Goal: Information Seeking & Learning: Check status

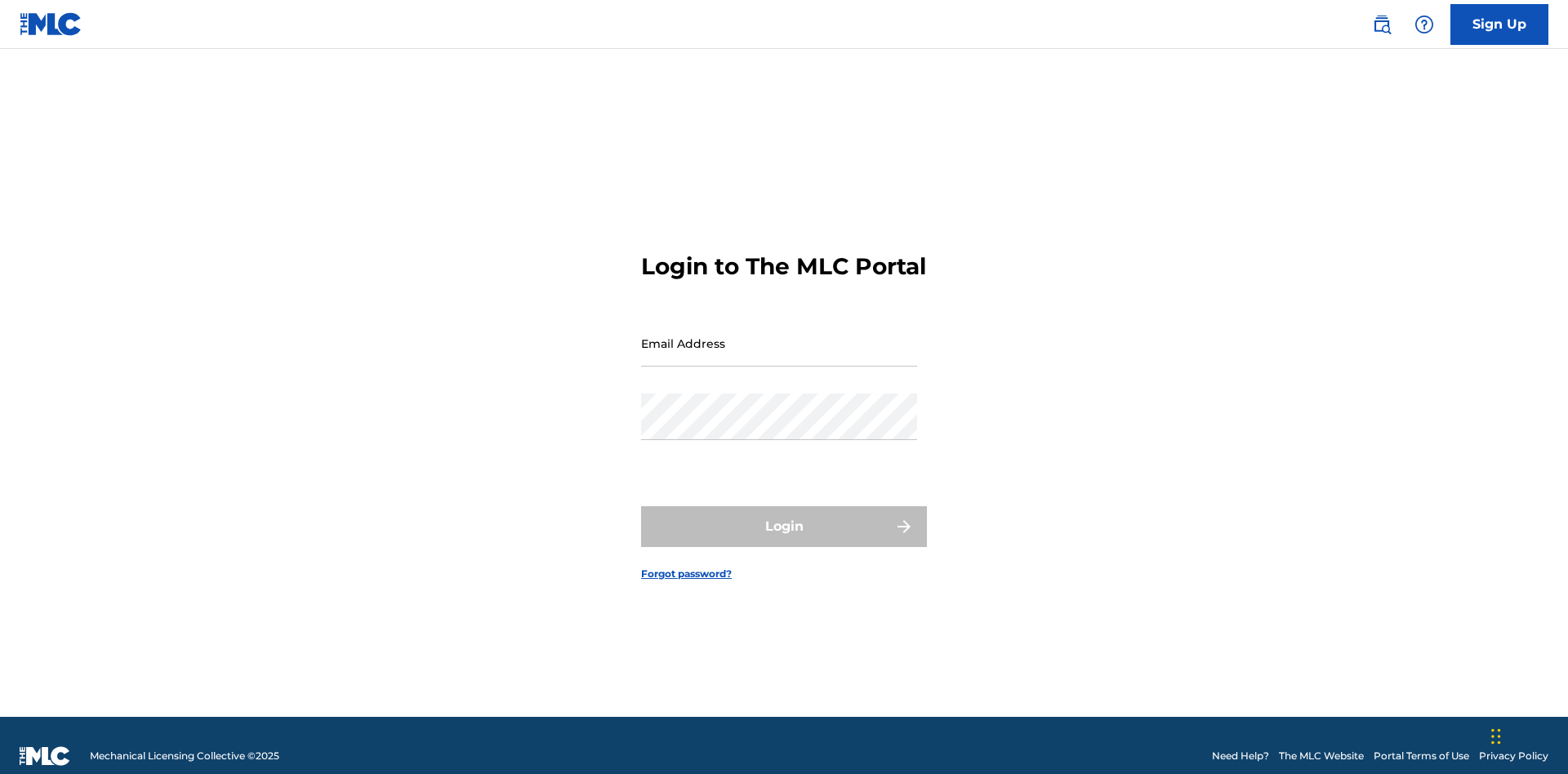
scroll to position [21, 0]
click at [779, 336] on input "Email Address" at bounding box center [779, 344] width 276 height 46
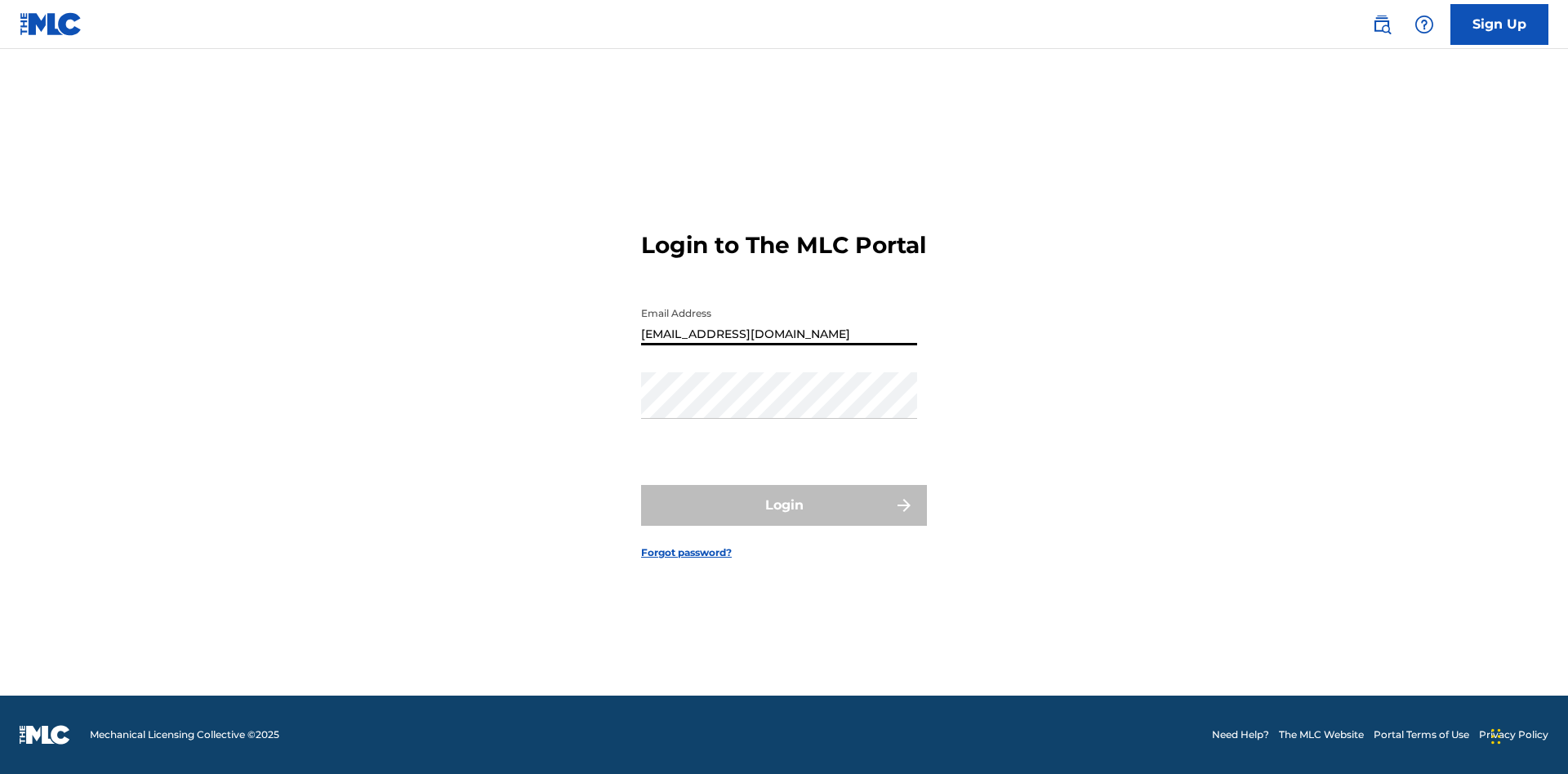
type input "Duke.McTesterson@gmail.com"
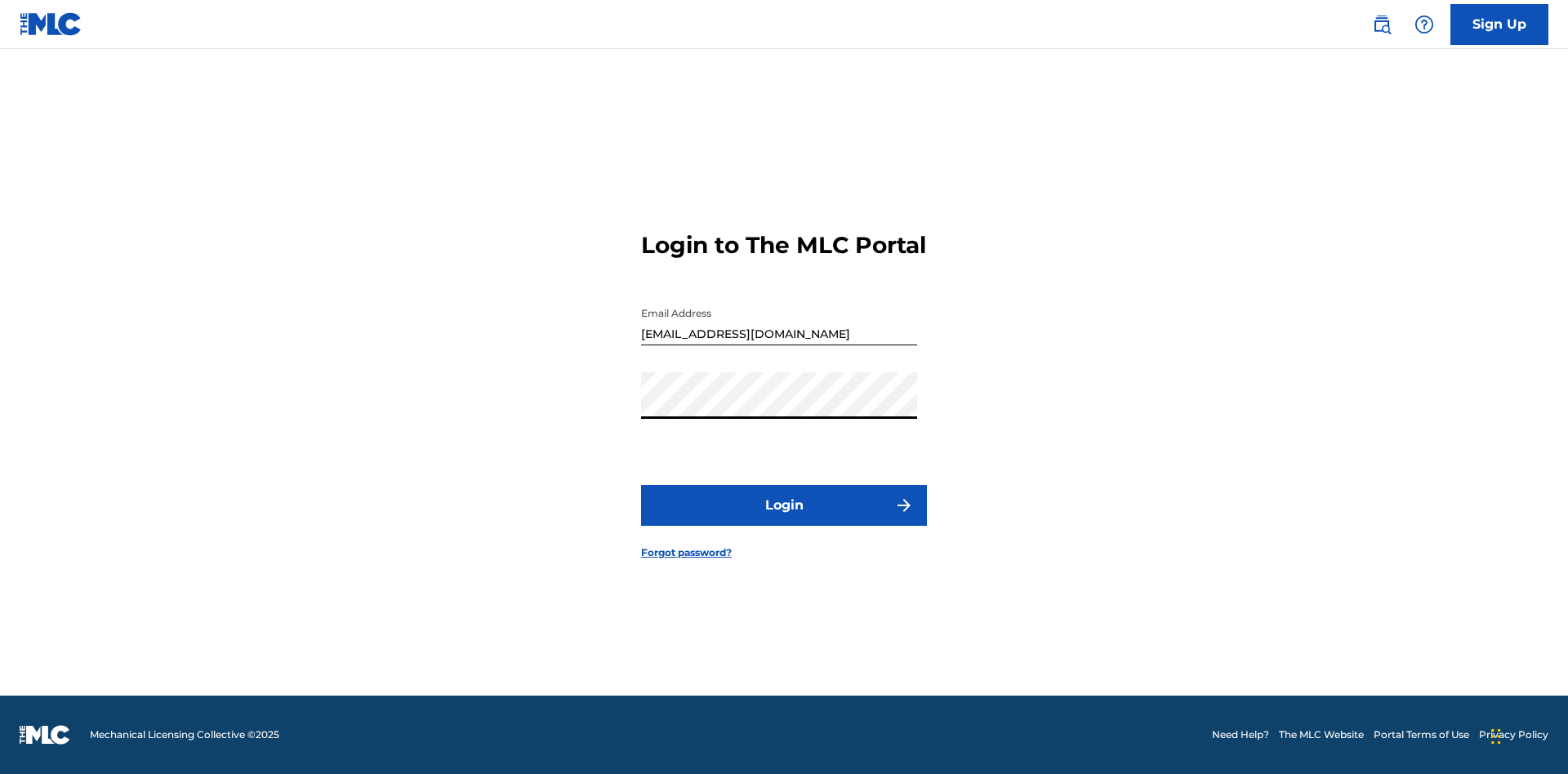
click at [784, 519] on button "Login" at bounding box center [784, 506] width 286 height 41
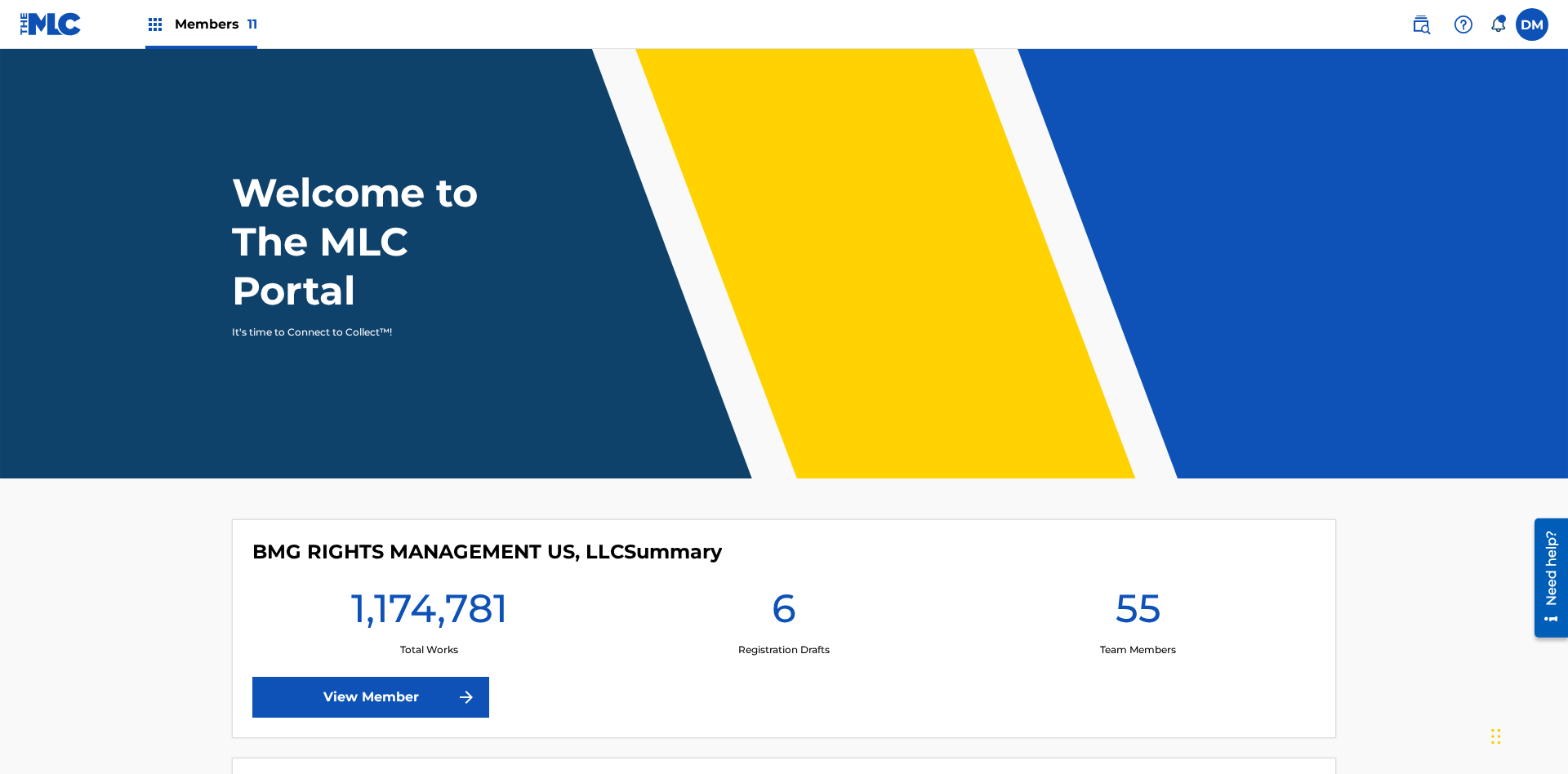
scroll to position [71, 0]
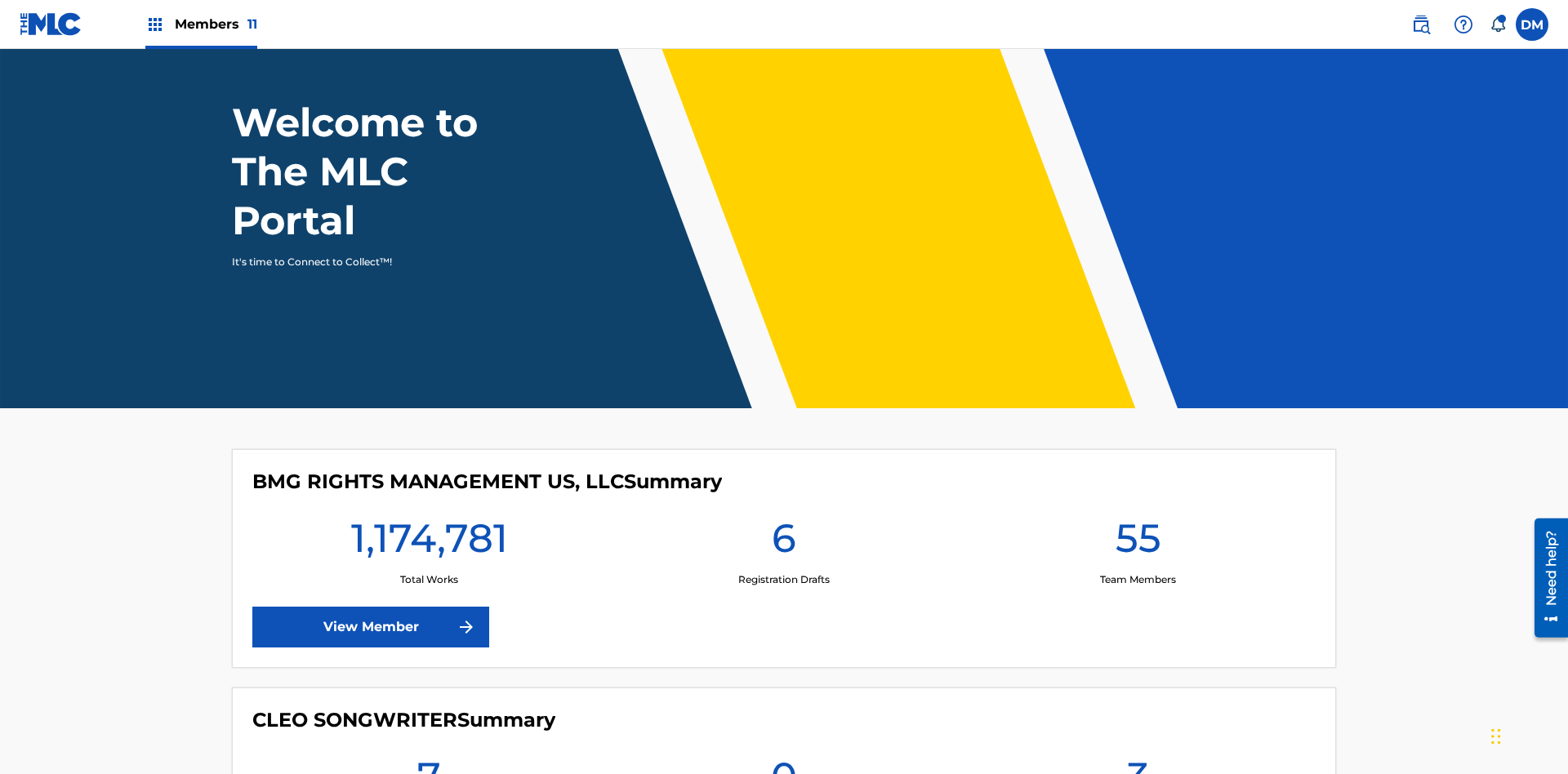
click at [200, 23] on span "Members 11" at bounding box center [215, 23] width 82 height 18
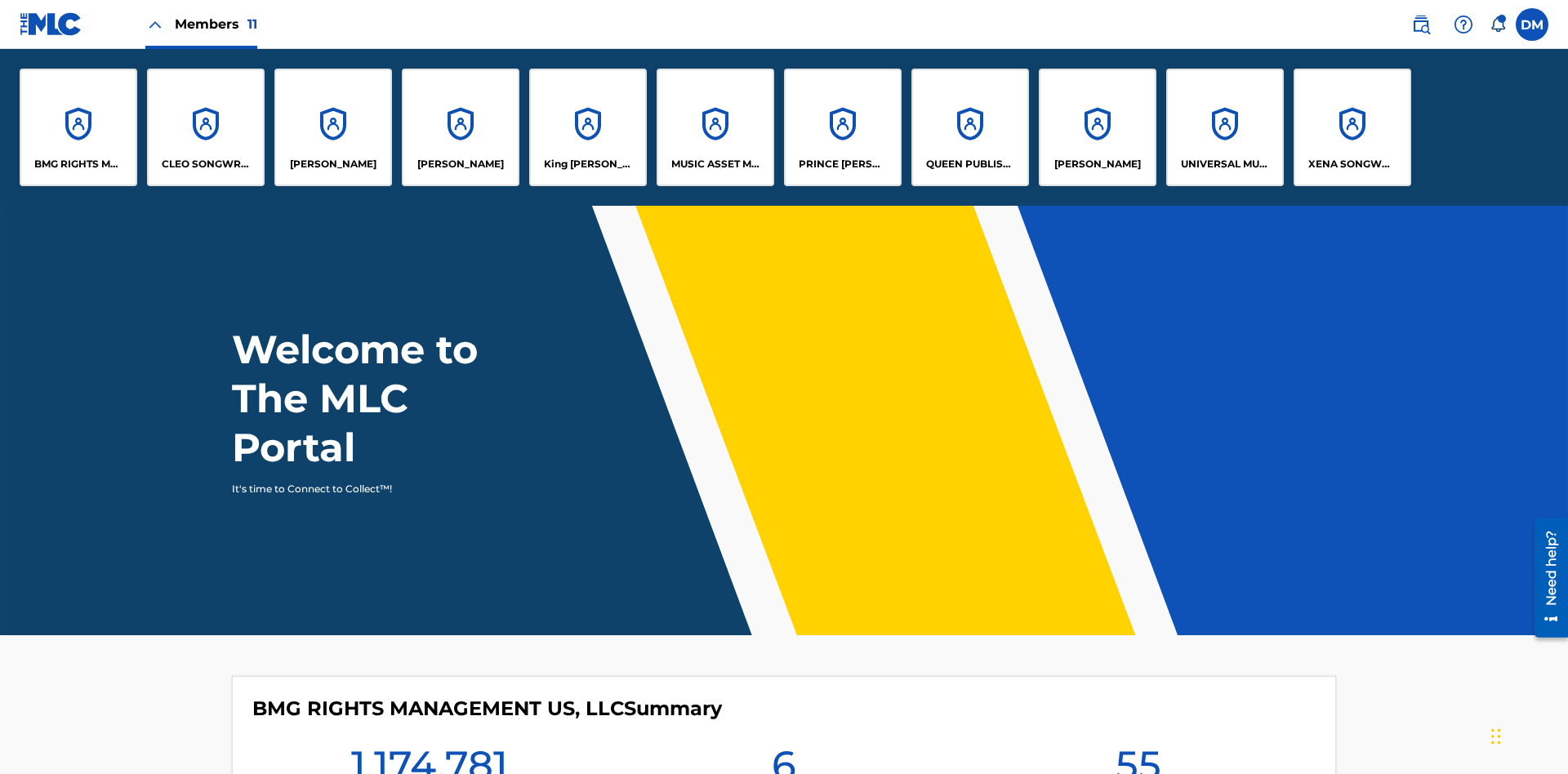
click at [1224, 164] on p "UNIVERSAL MUSIC PUB GROUP" at bounding box center [1225, 164] width 89 height 15
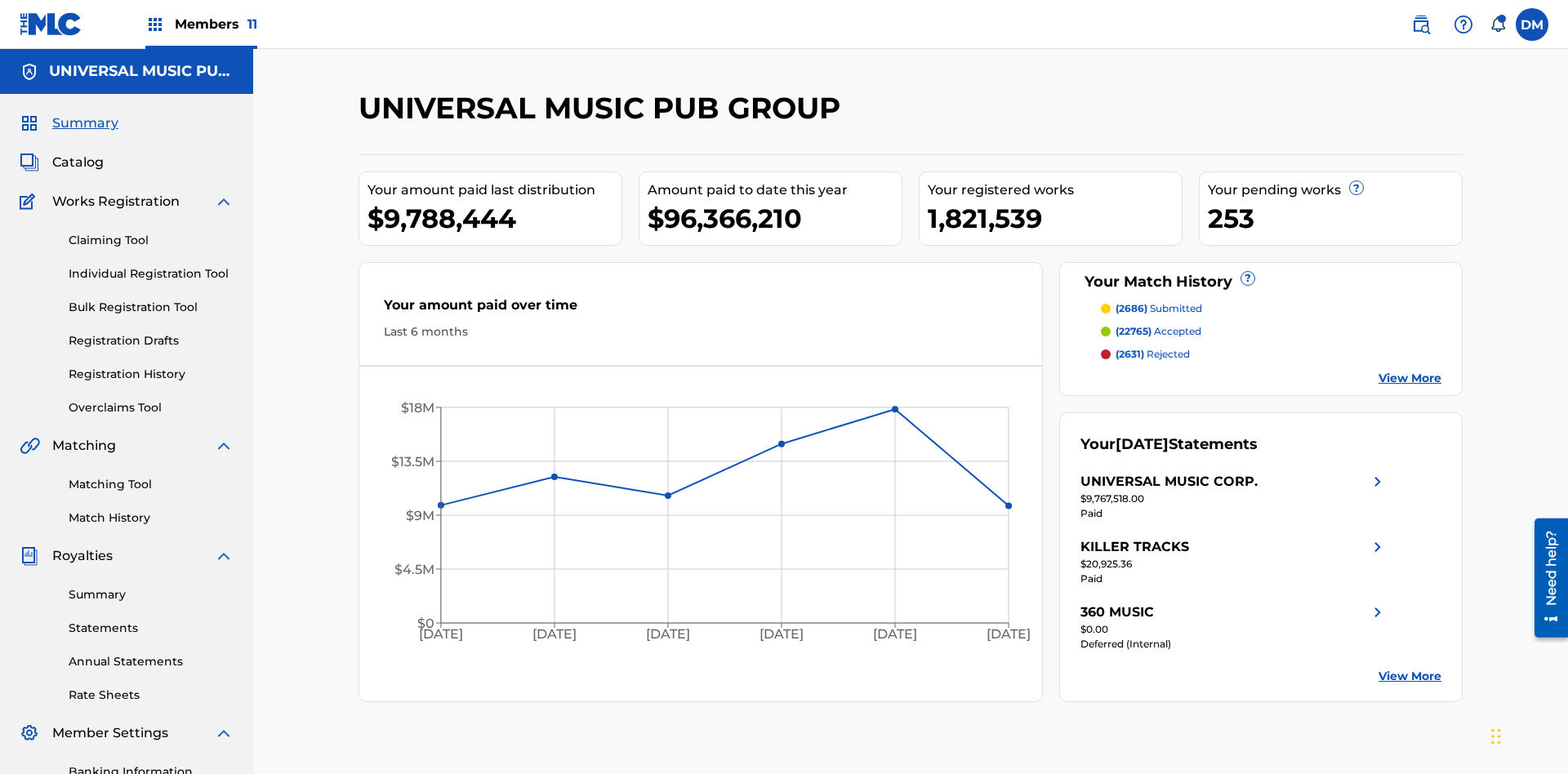
click at [151, 366] on link "Registration History" at bounding box center [151, 375] width 165 height 17
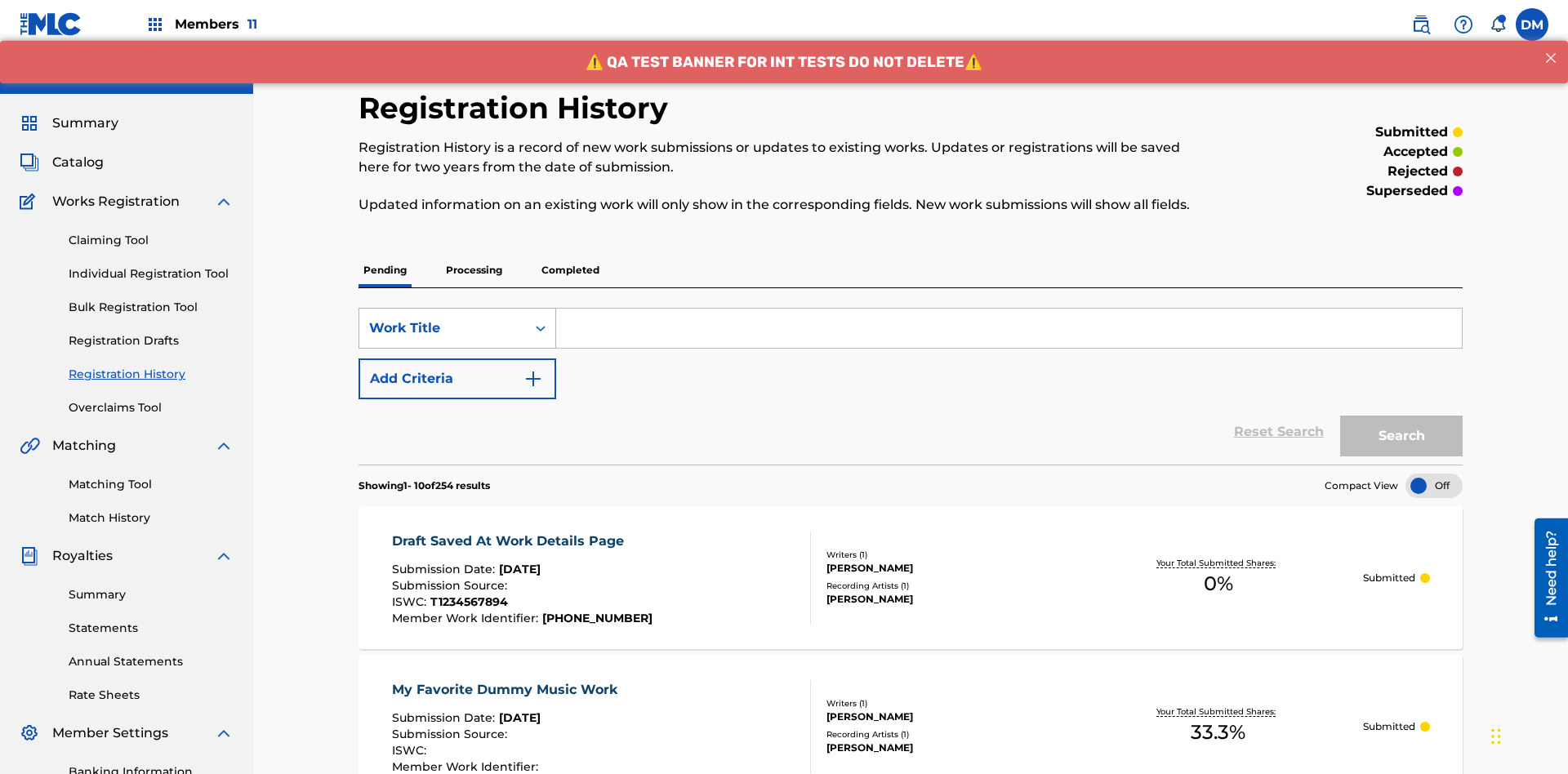
click at [443, 319] on div "Work Title" at bounding box center [443, 328] width 147 height 19
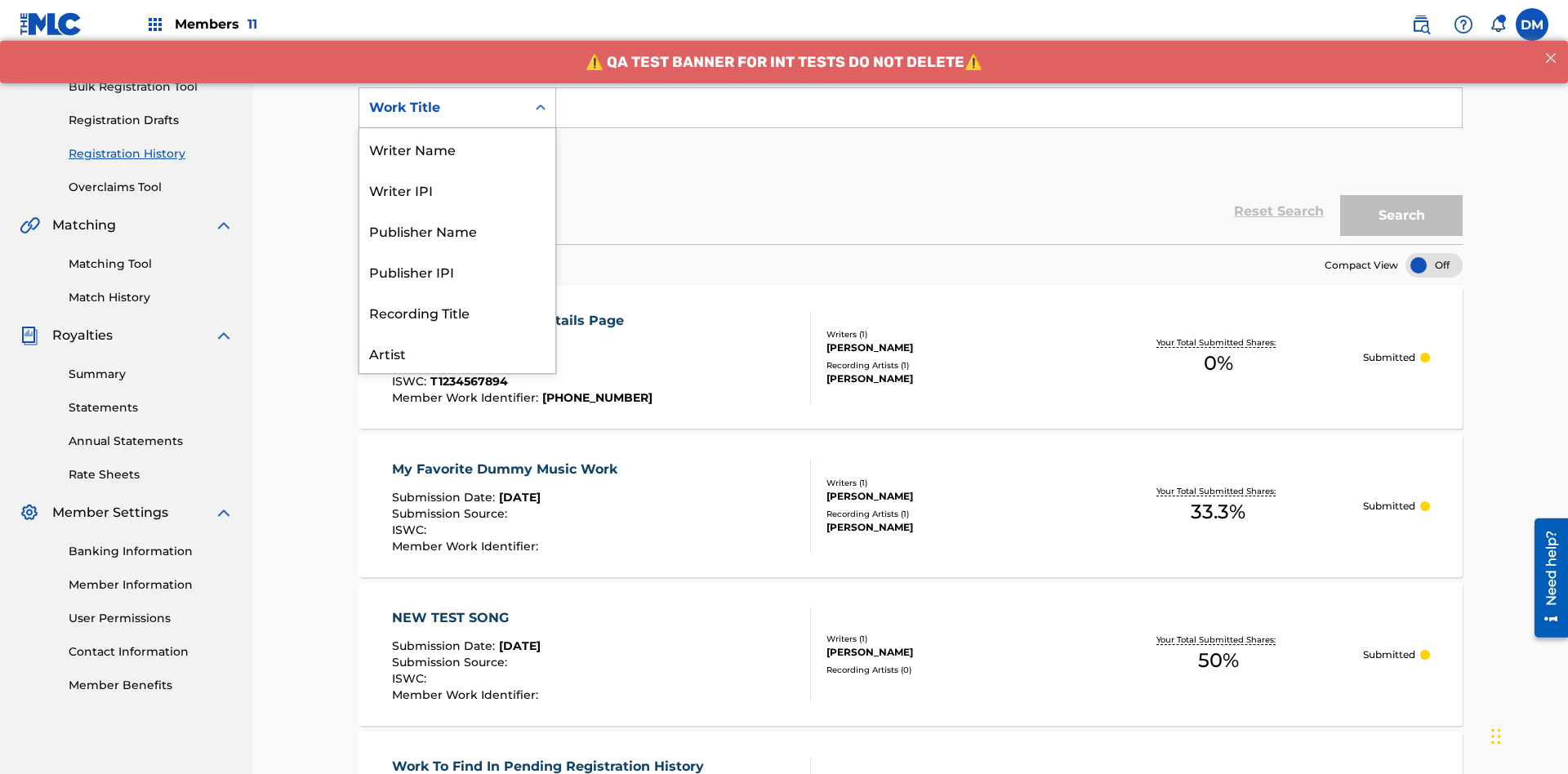
scroll to position [81, 0]
click at [457, 312] on div "ISRC" at bounding box center [457, 312] width 196 height 41
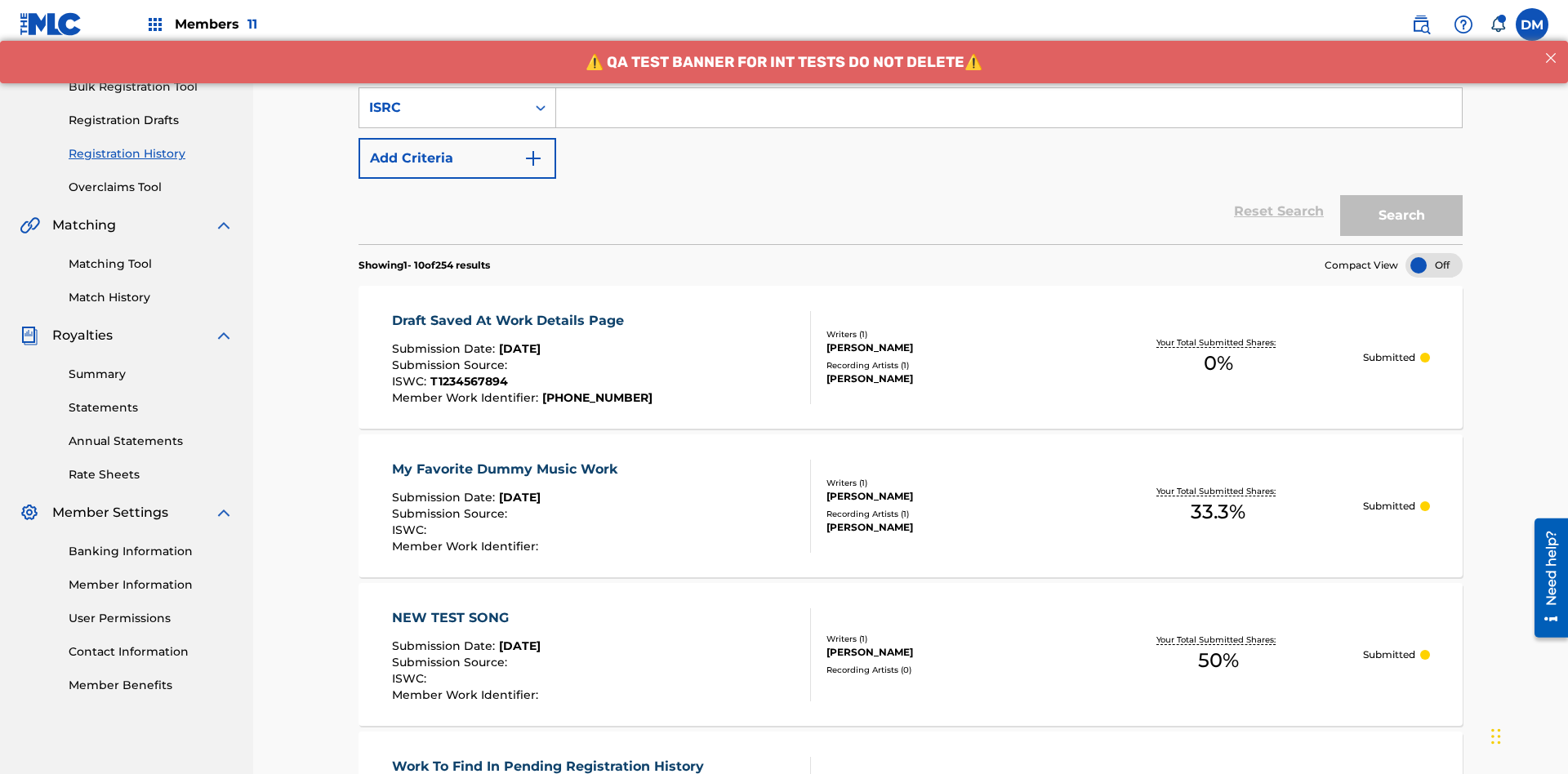
click at [1008, 117] on input "Search Form" at bounding box center [1008, 108] width 906 height 39
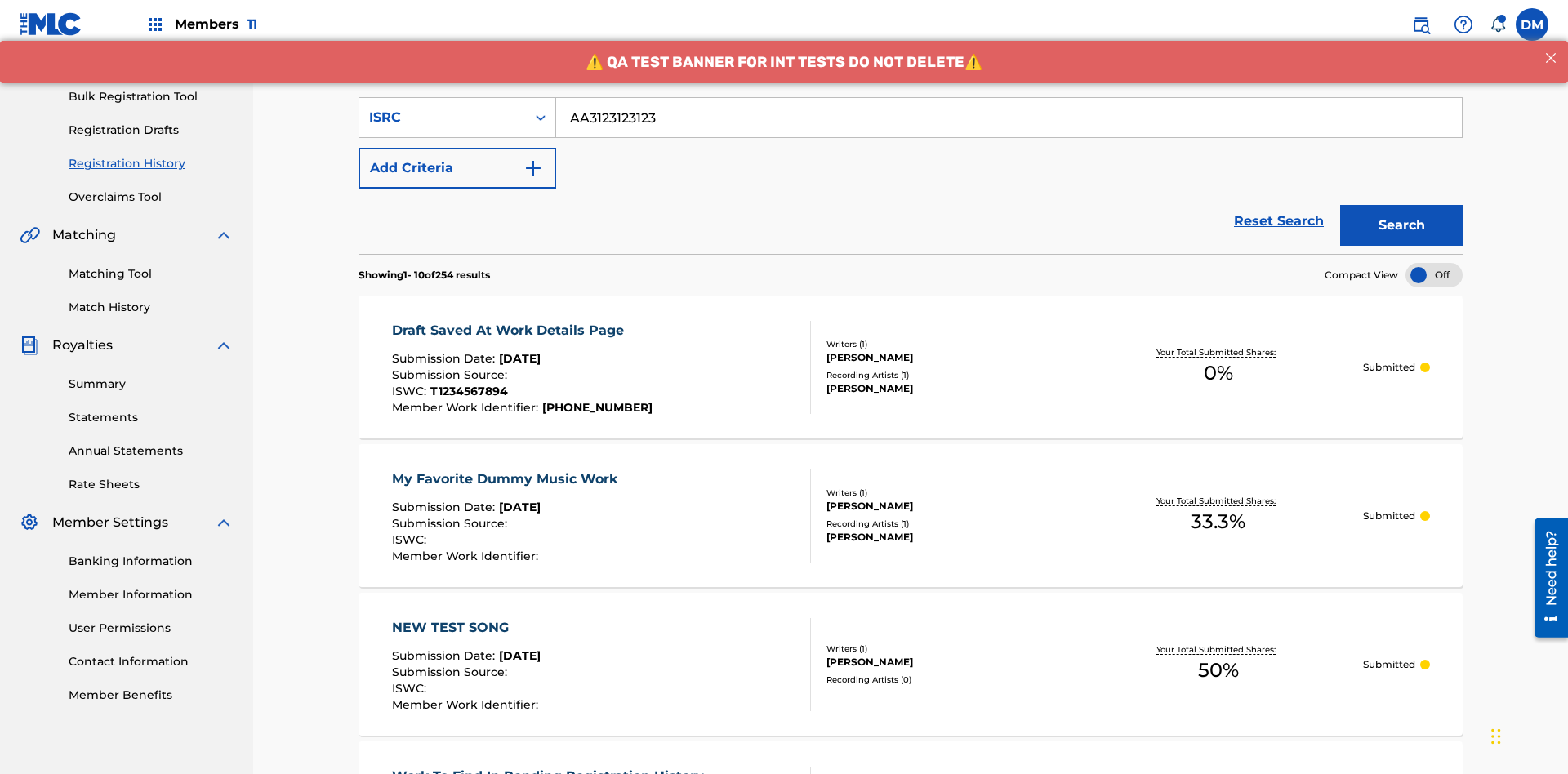
type input "AA3123123123"
click at [1401, 205] on button "Search" at bounding box center [1401, 226] width 122 height 41
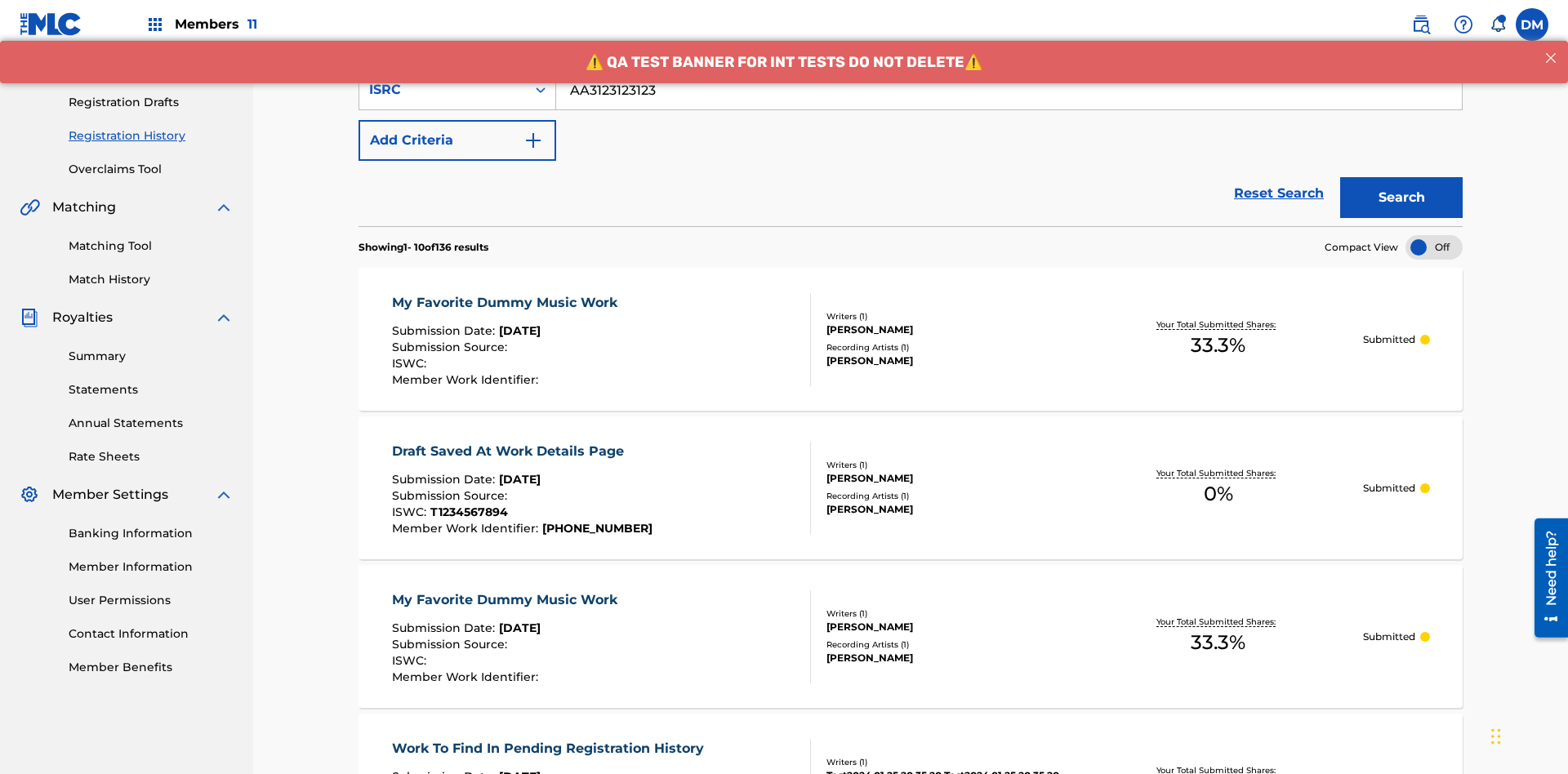
scroll to position [376, 0]
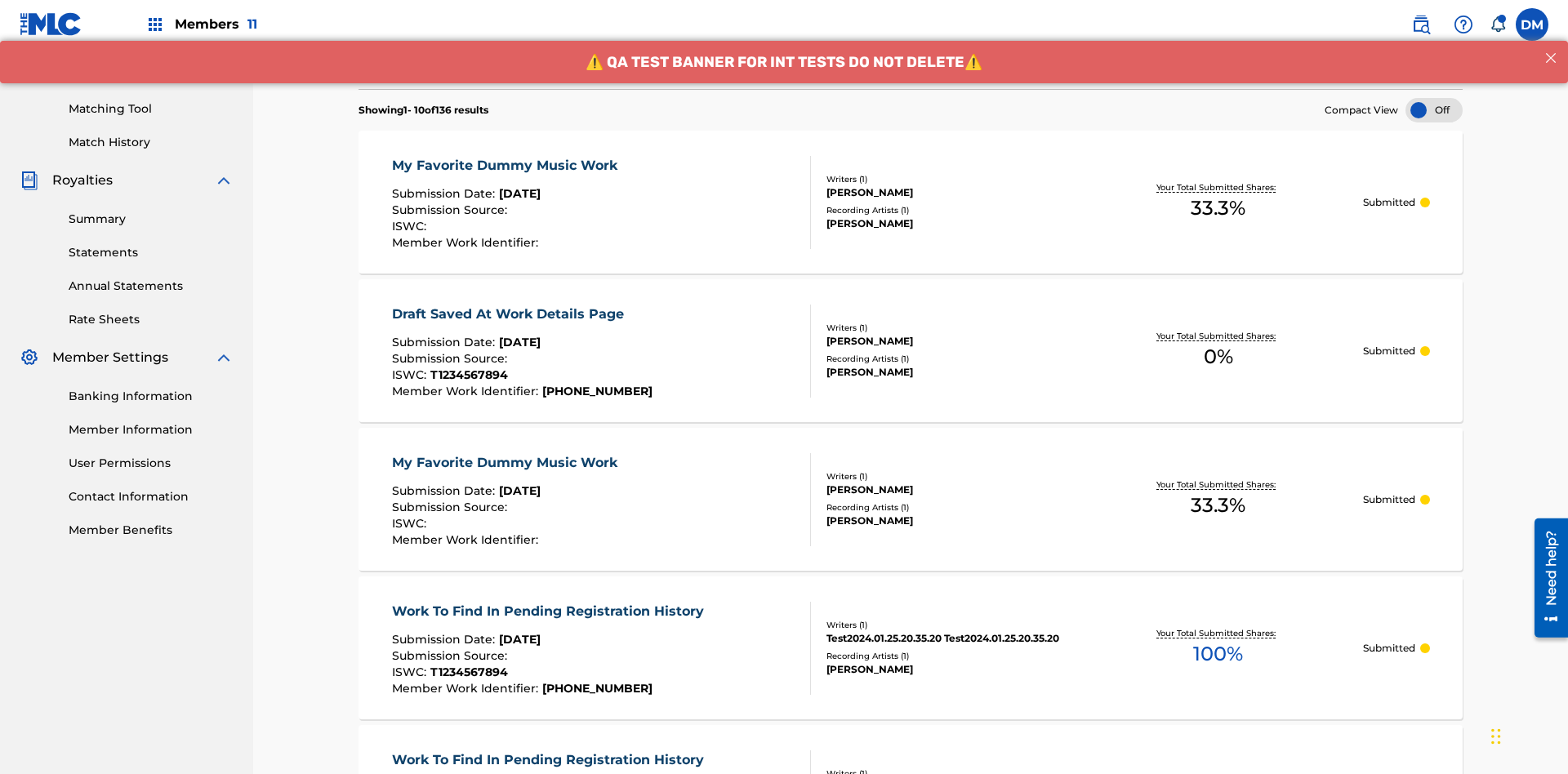
click at [507, 156] on div "My Favorite Dummy Music Work" at bounding box center [508, 166] width 233 height 19
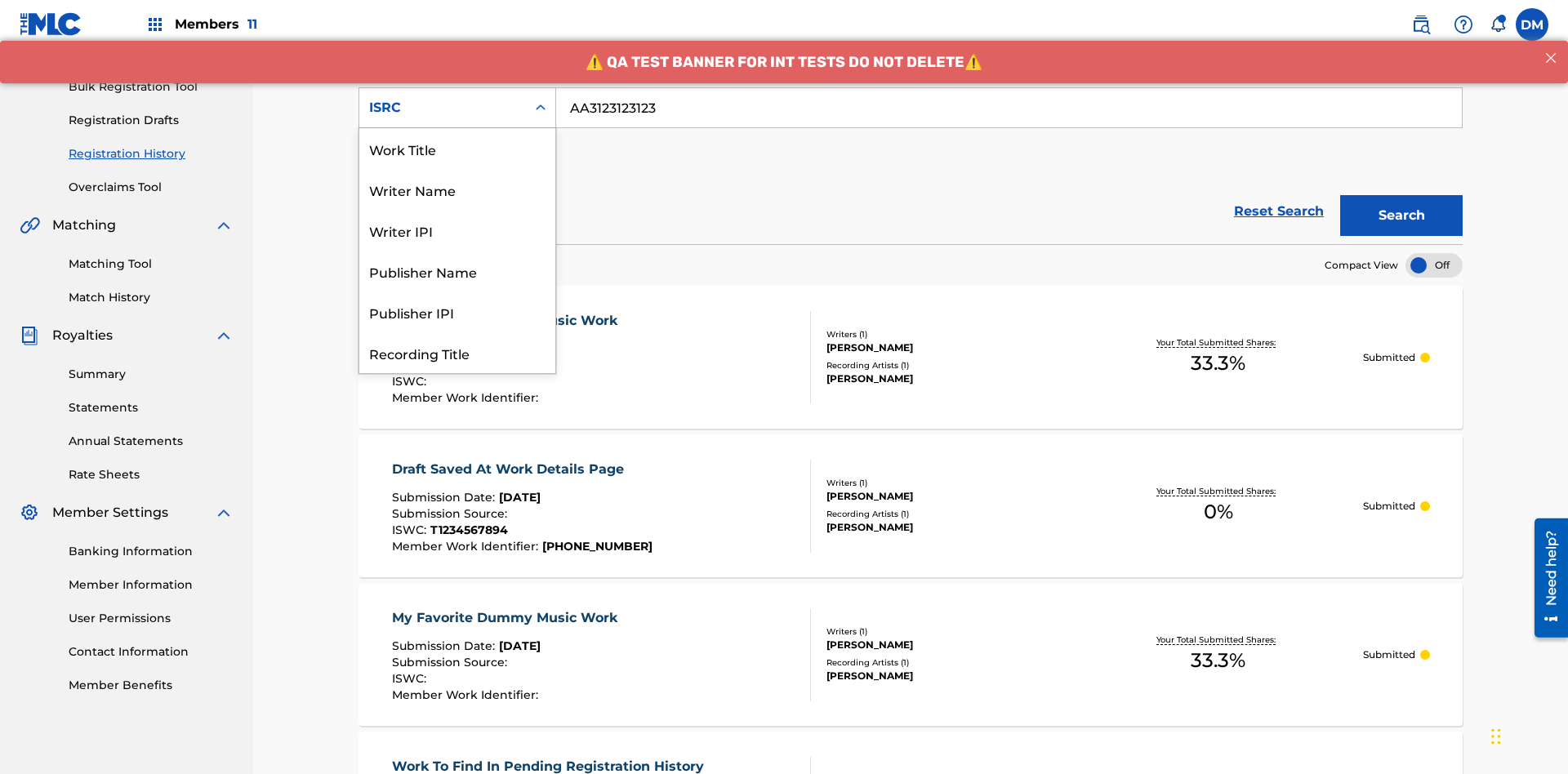
scroll to position [81, 0]
click at [457, 271] on div "Recording Title" at bounding box center [457, 271] width 196 height 41
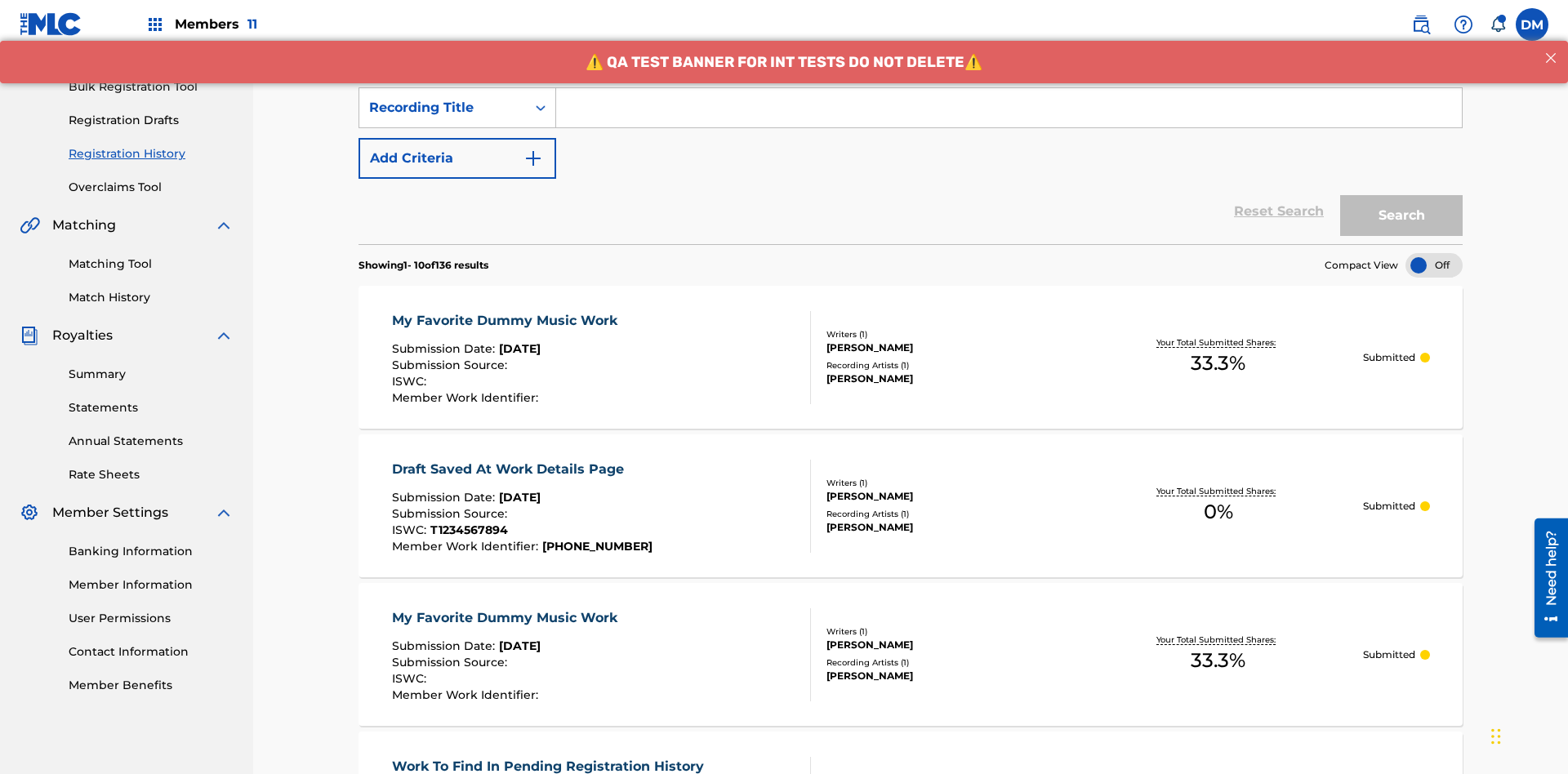
scroll to position [211, 0]
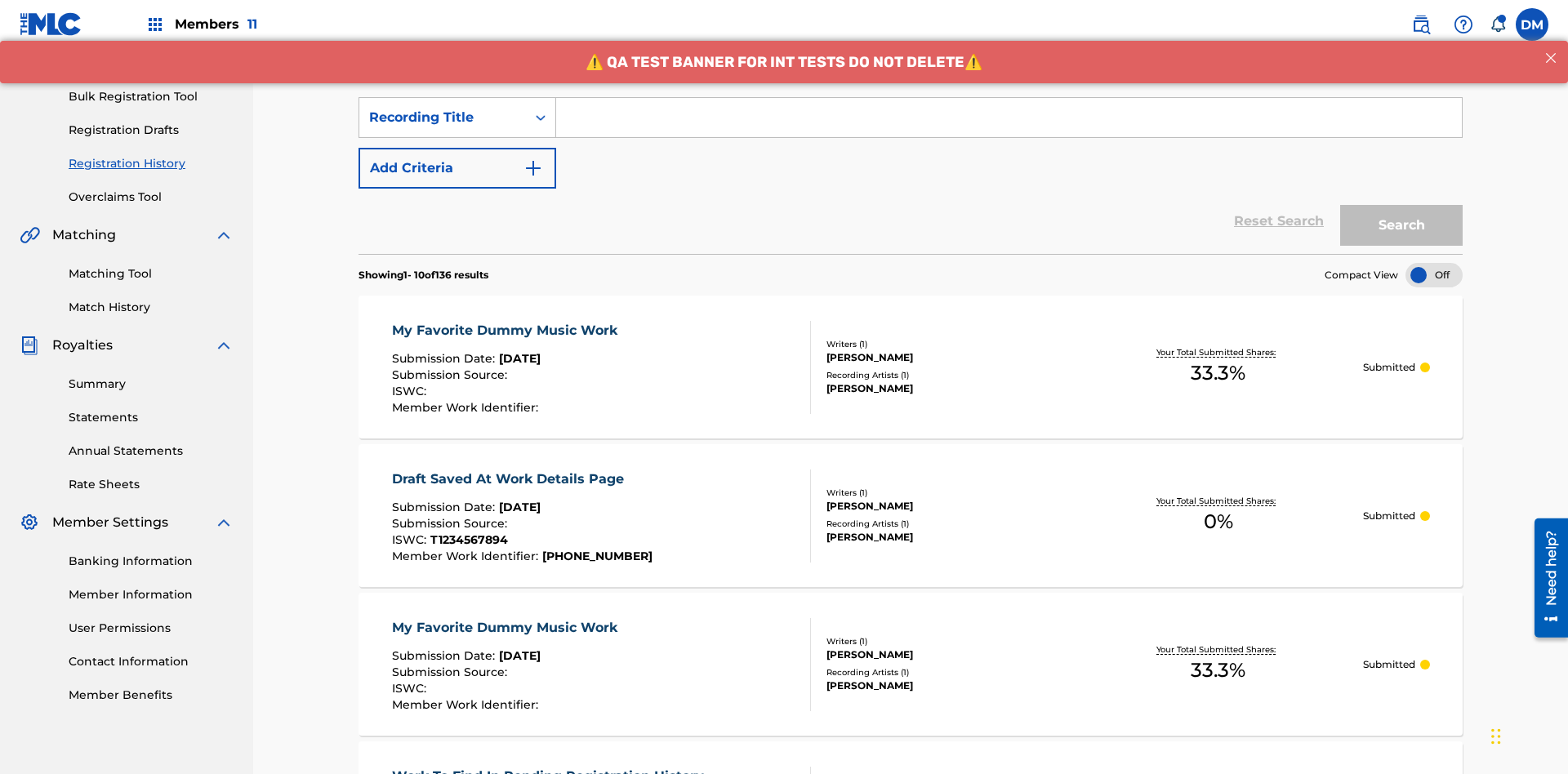
click at [1008, 117] on input "Search Form" at bounding box center [1008, 117] width 906 height 39
type input "Best Song Ever"
click at [1401, 205] on button "Search" at bounding box center [1401, 226] width 122 height 41
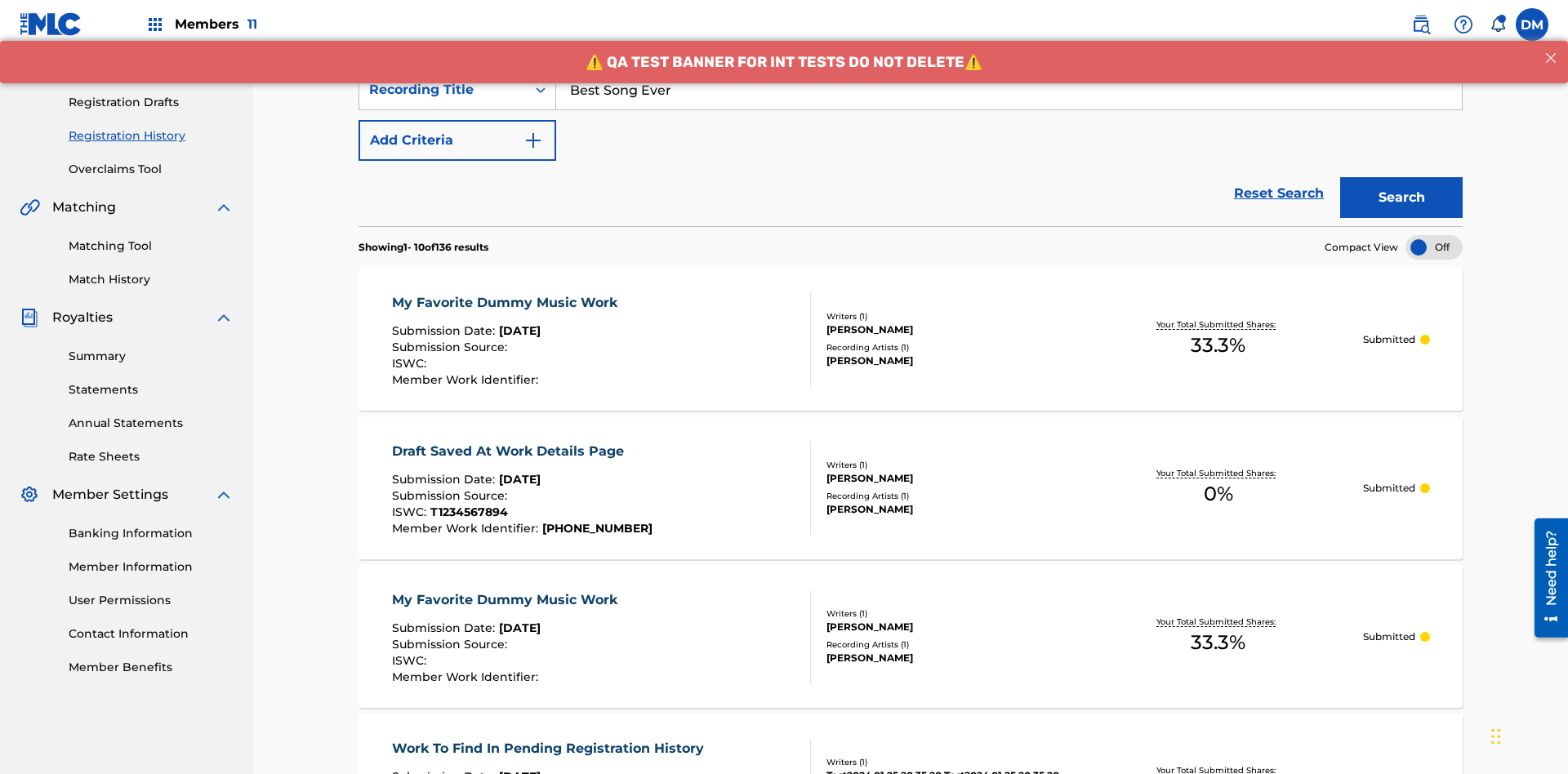
click at [507, 294] on div "My Favorite Dummy Music Work" at bounding box center [508, 303] width 233 height 19
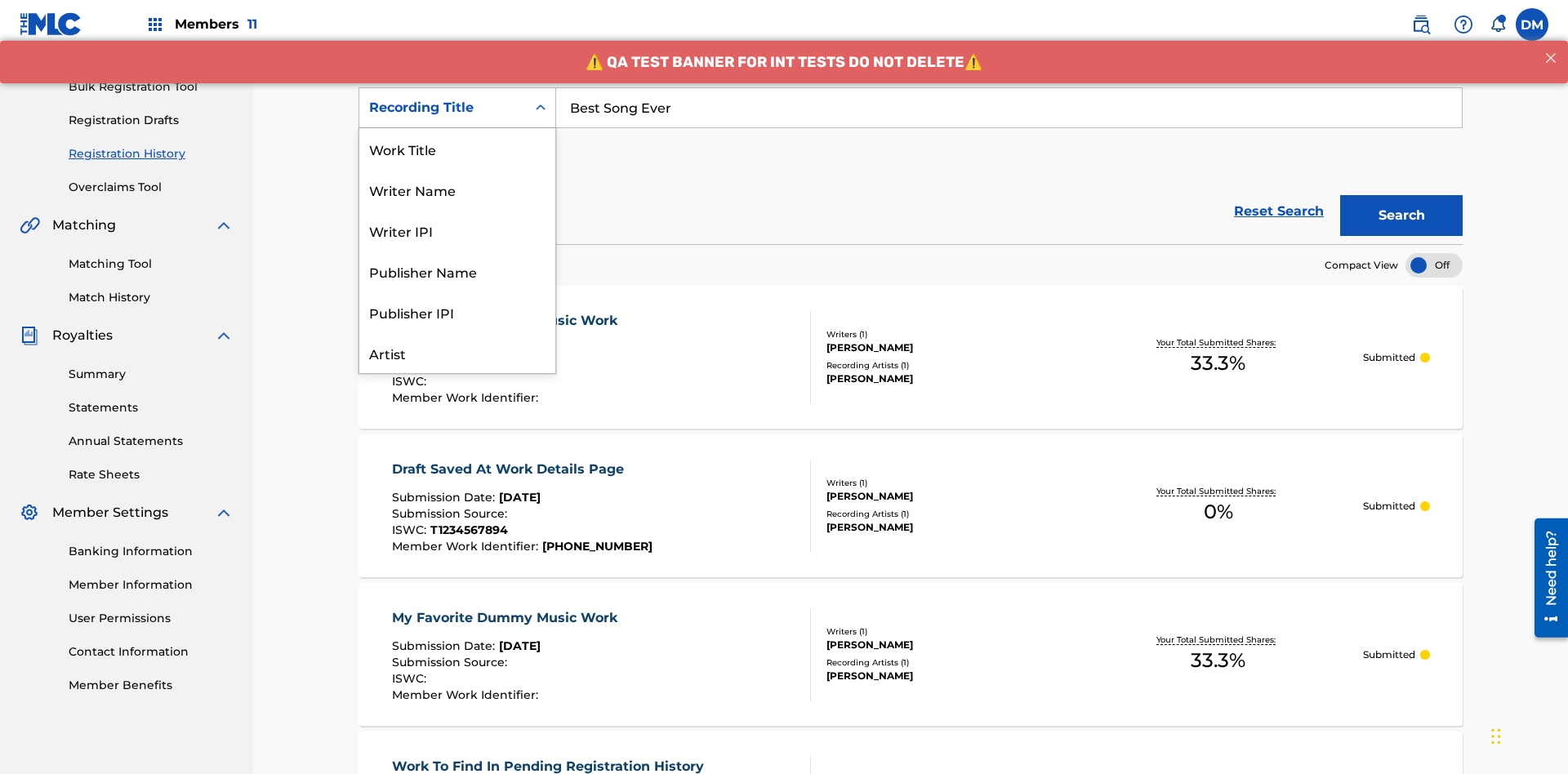
scroll to position [81, 0]
click at [457, 87] on div "Work Title" at bounding box center [457, 67] width 196 height 41
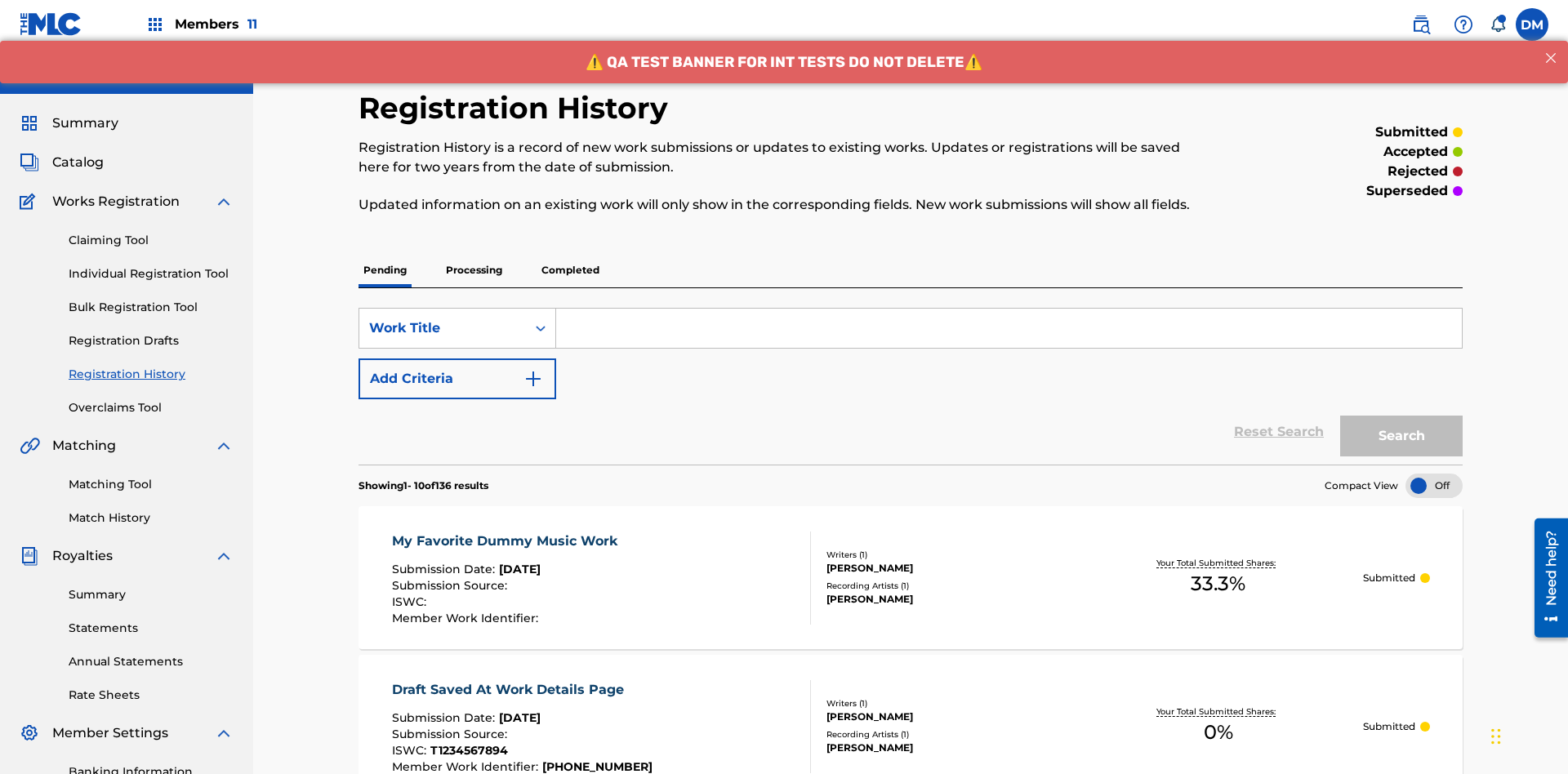
scroll to position [211, 0]
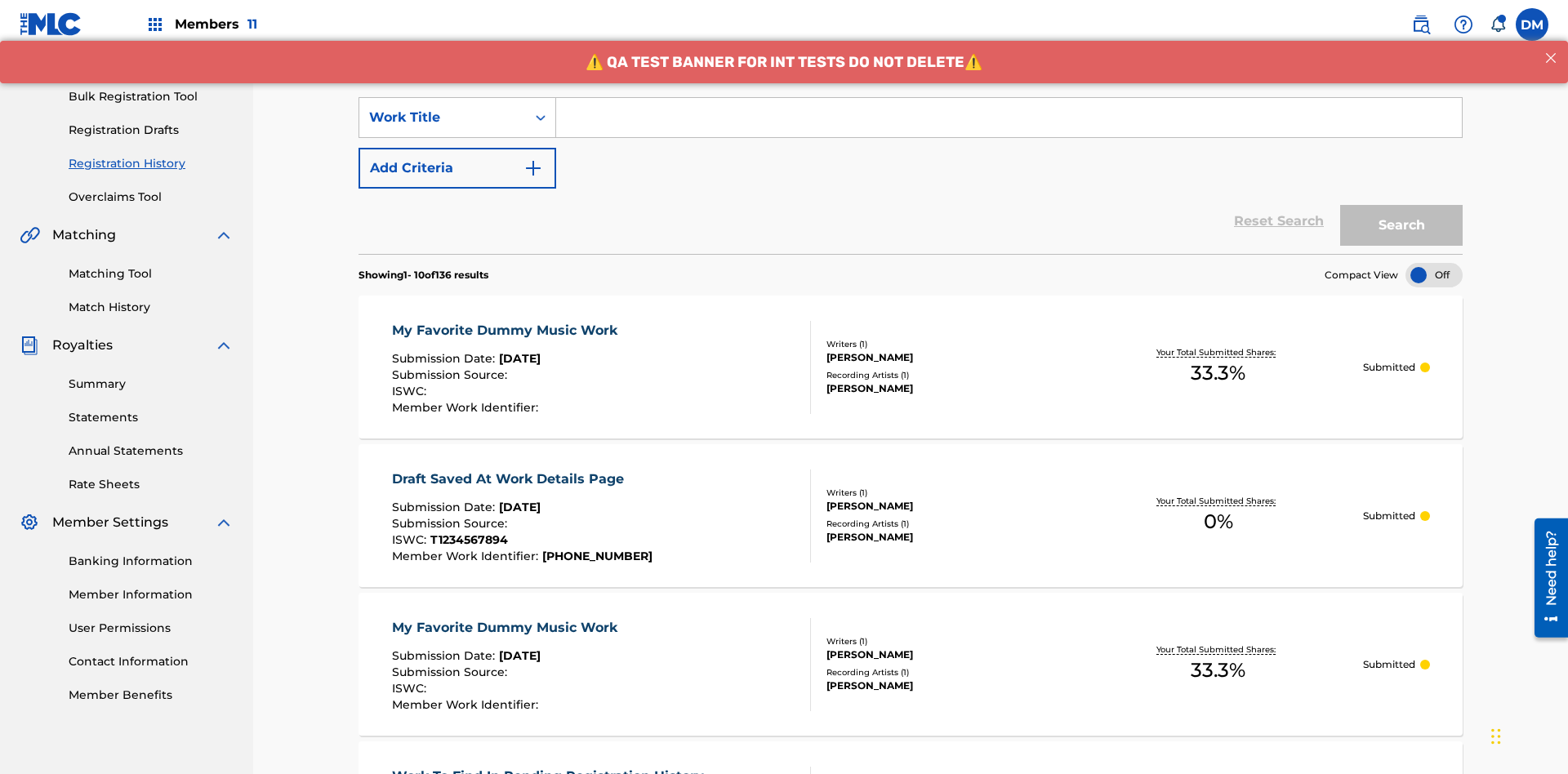
click at [1008, 117] on input "Search Form" at bounding box center [1008, 117] width 906 height 39
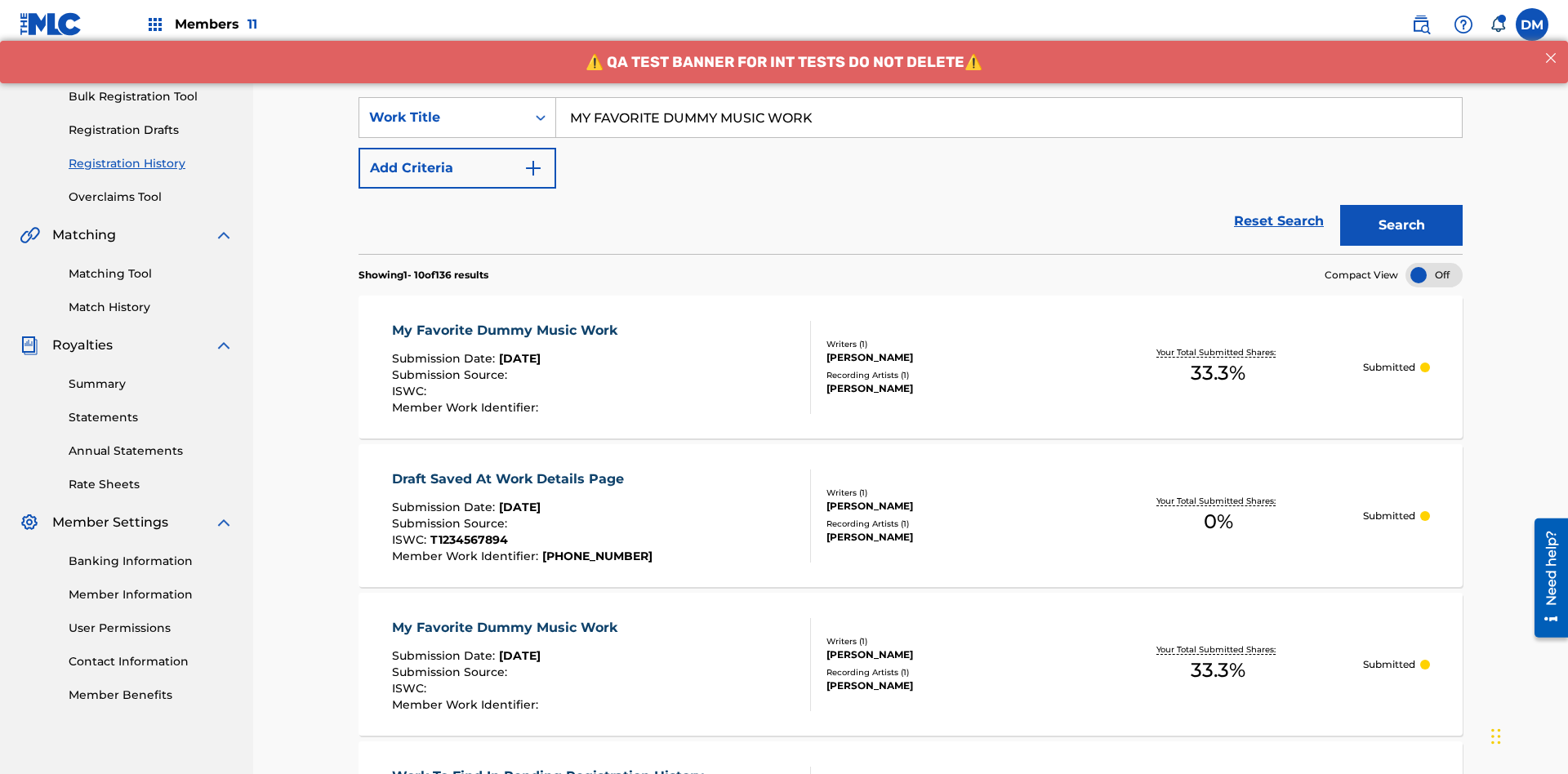
type input "MY FAVORITE DUMMY MUSIC WORK"
click at [1401, 205] on button "Search" at bounding box center [1401, 226] width 122 height 41
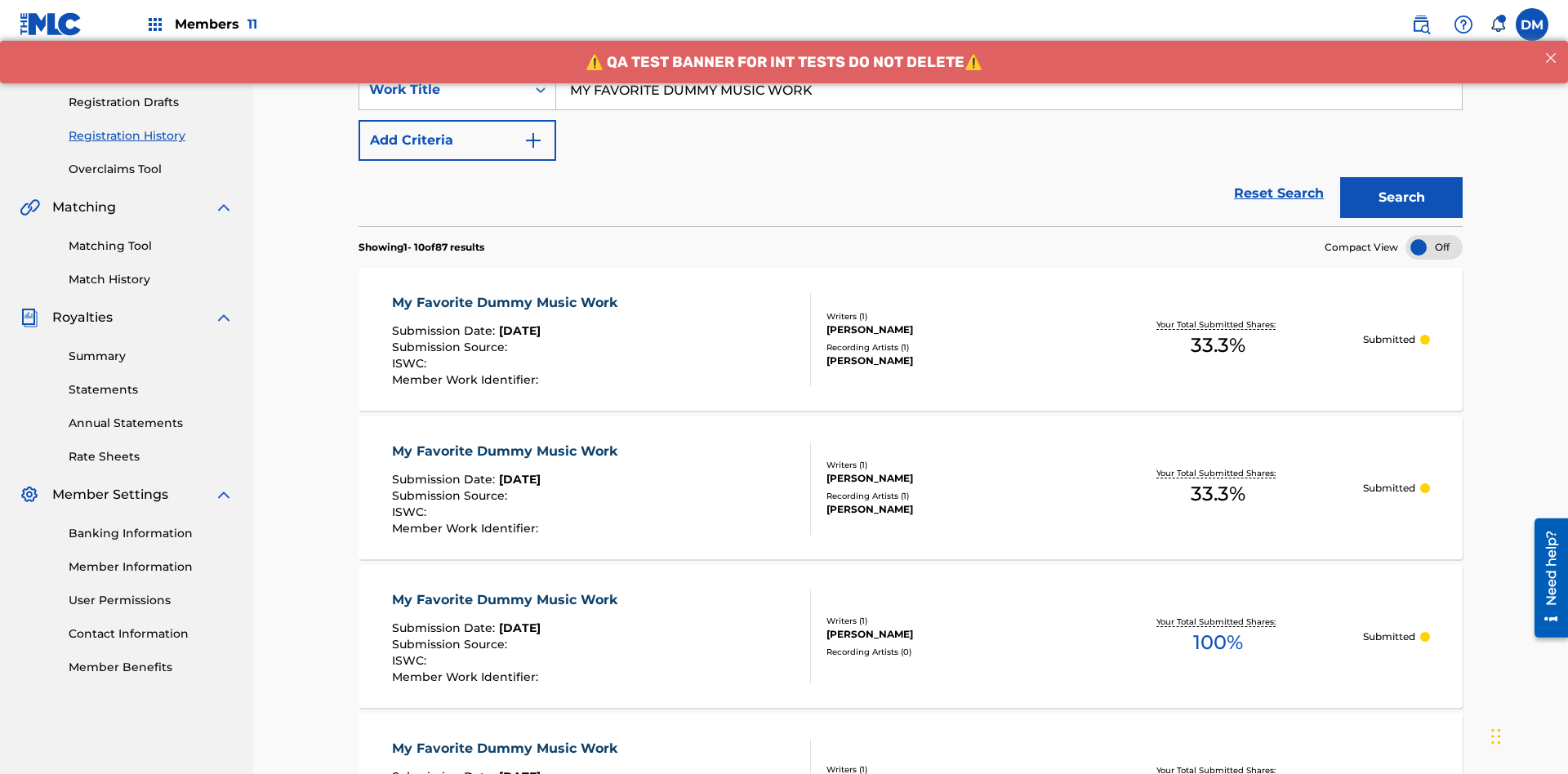
click at [507, 294] on div "My Favorite Dummy Music Work" at bounding box center [508, 303] width 233 height 19
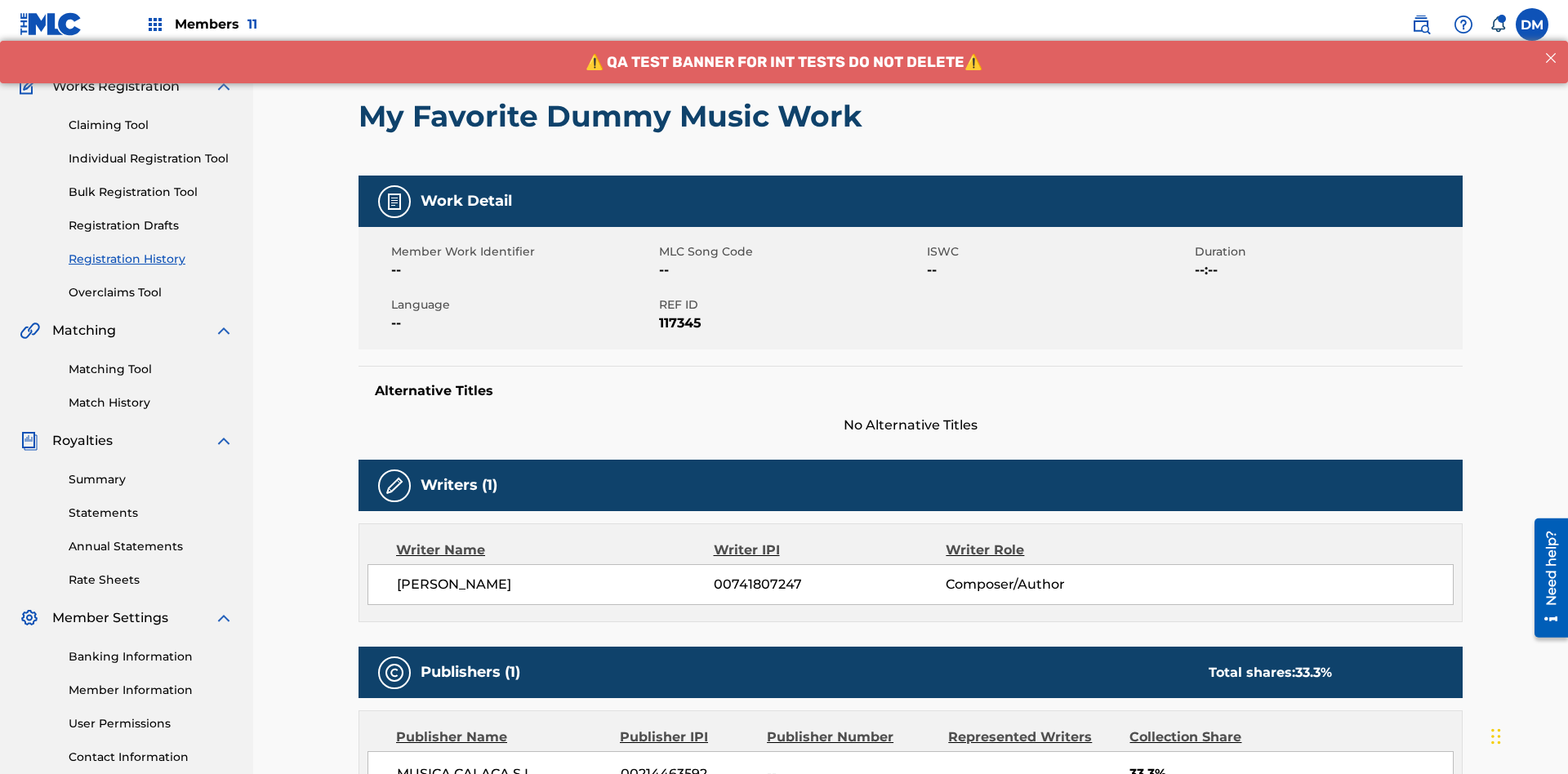
click at [408, 36] on button "< Back" at bounding box center [407, 15] width 98 height 41
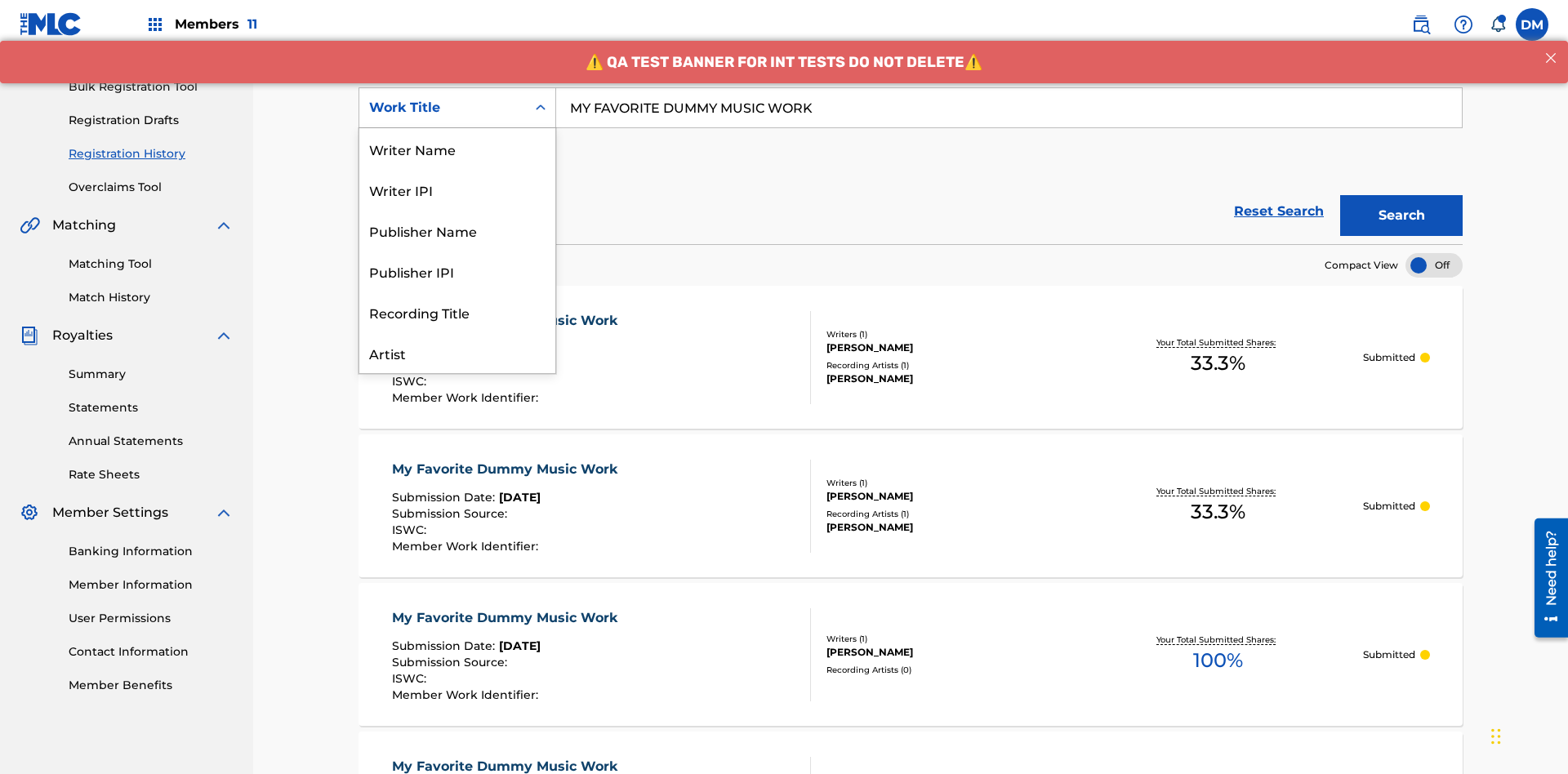
scroll to position [81, 0]
click at [457, 87] on div "Writer Name" at bounding box center [457, 67] width 196 height 41
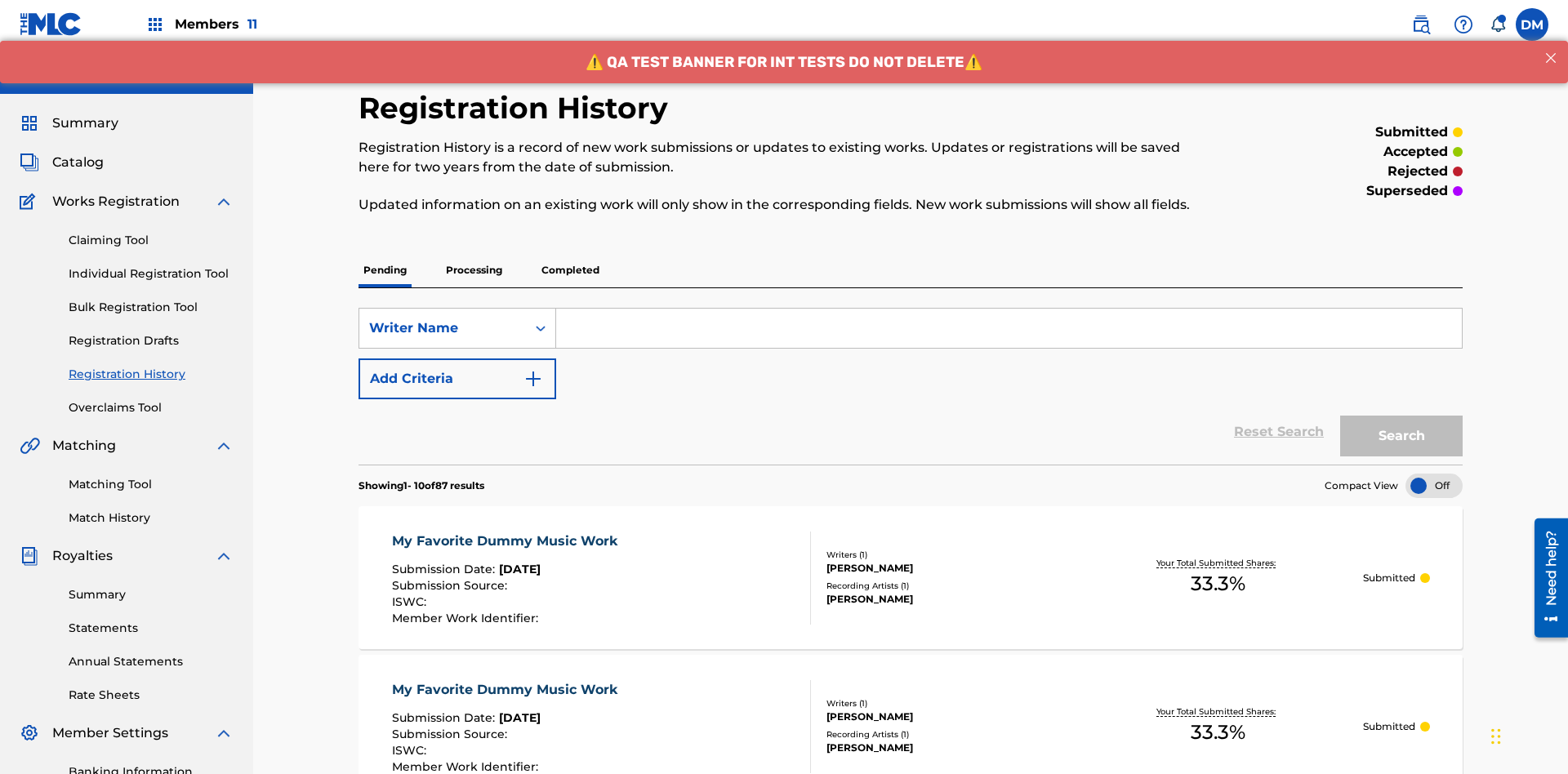
scroll to position [211, 0]
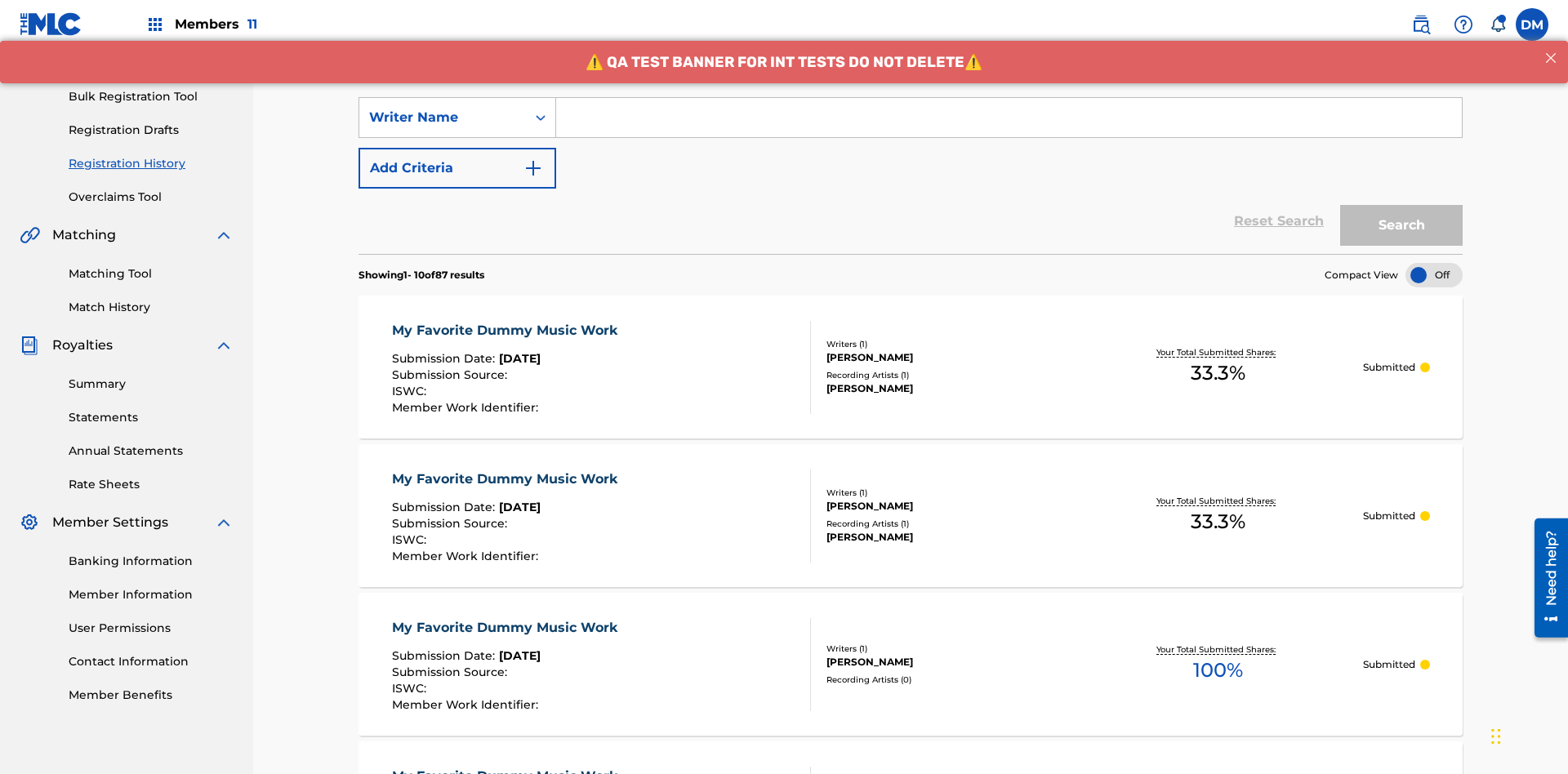
click at [1008, 117] on input "Search Form" at bounding box center [1008, 117] width 906 height 39
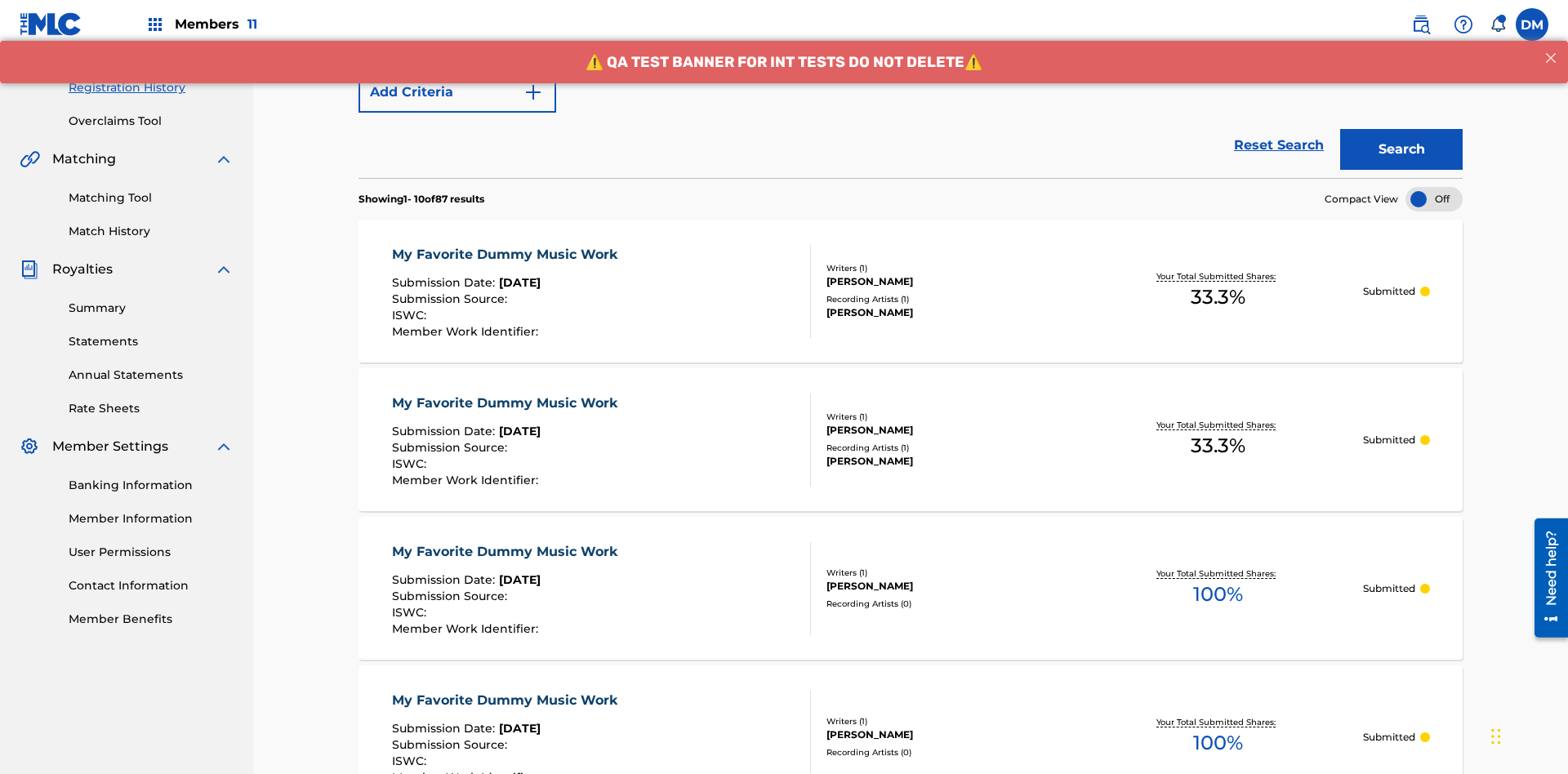
type input "BERKOWITZ"
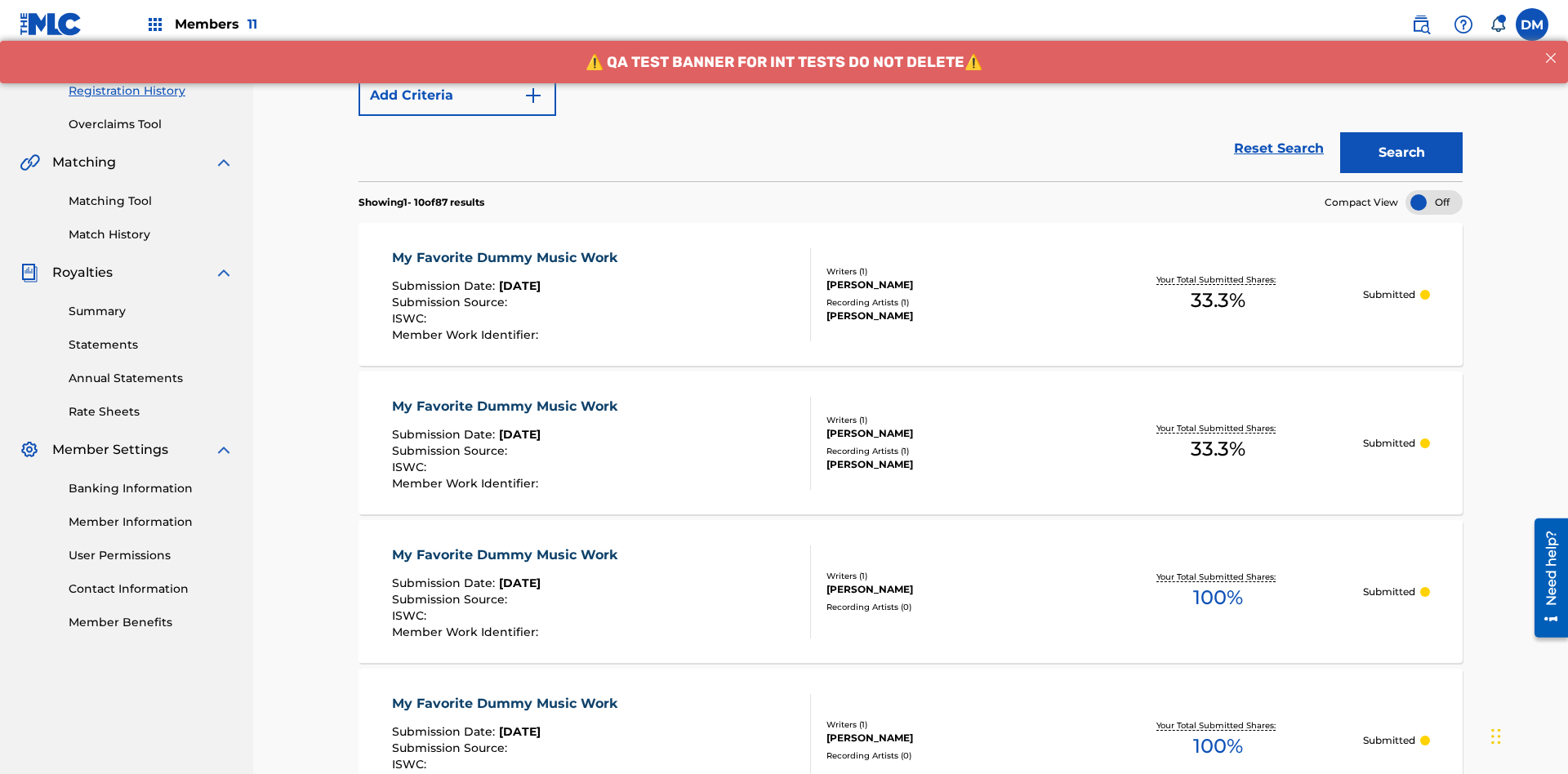
click at [1401, 133] on button "Search" at bounding box center [1401, 153] width 122 height 41
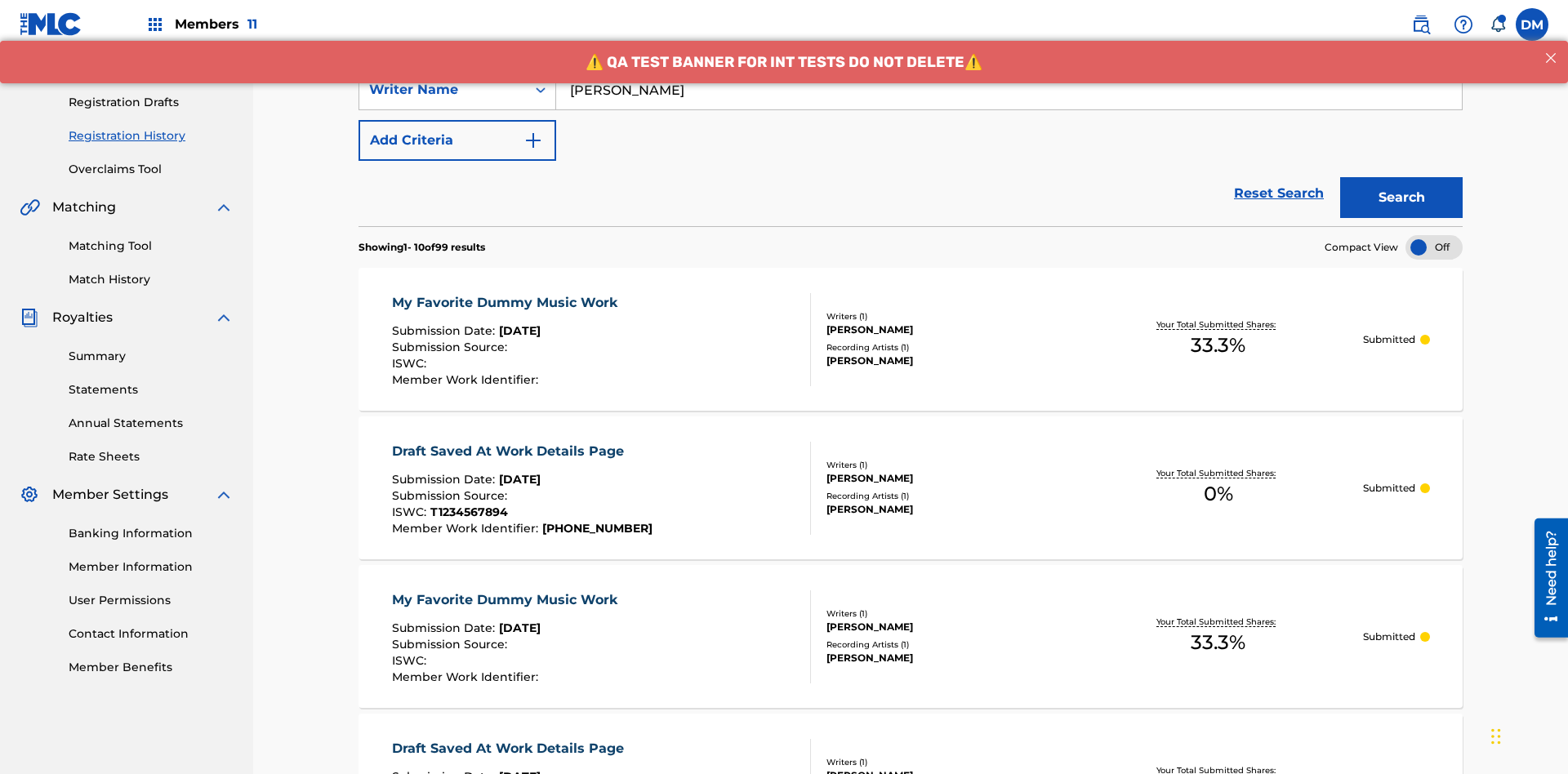
click at [507, 294] on div "My Favorite Dummy Music Work" at bounding box center [508, 303] width 233 height 19
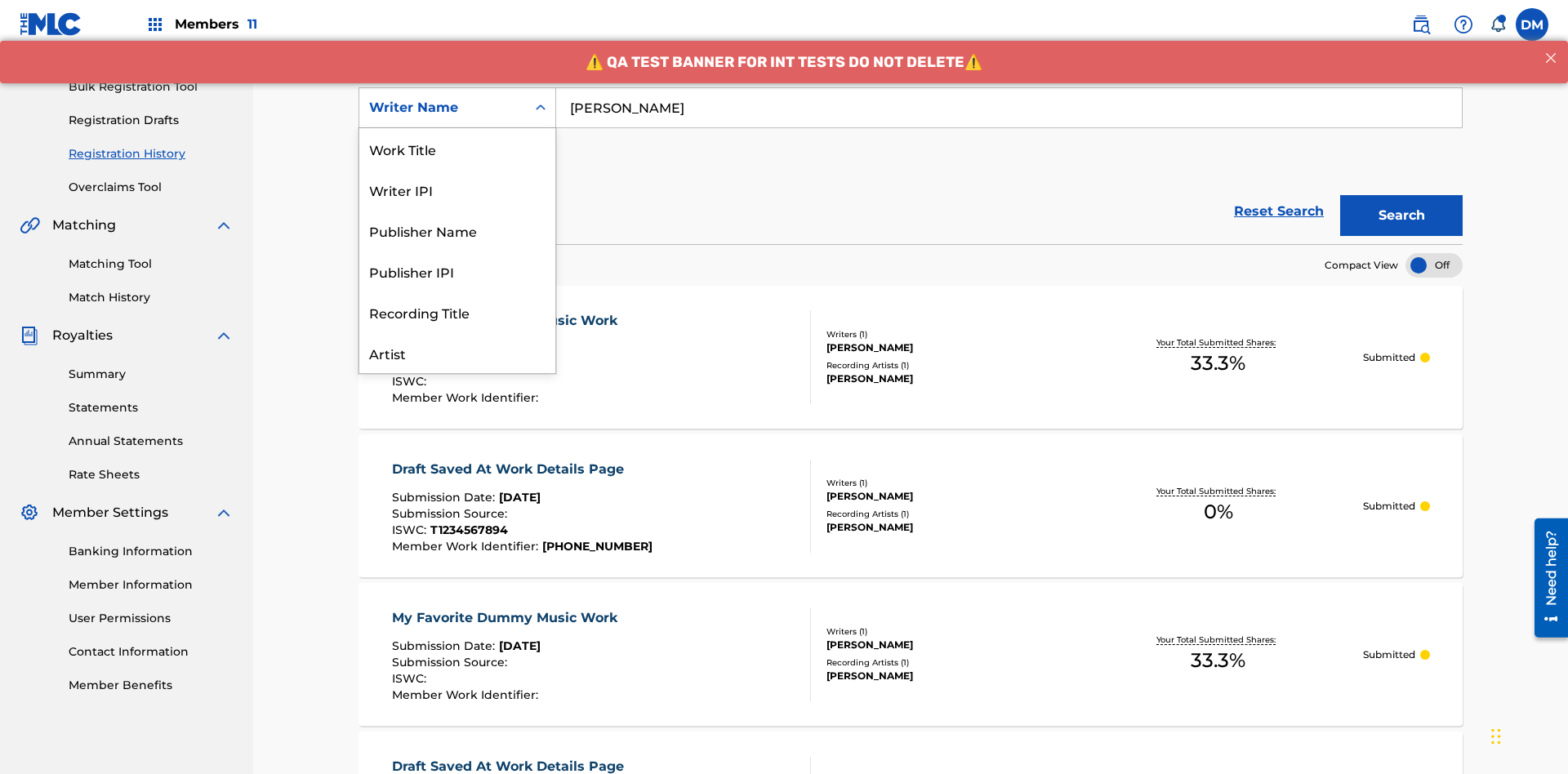
scroll to position [81, 0]
click at [457, 128] on div "Writer IPI" at bounding box center [457, 108] width 196 height 41
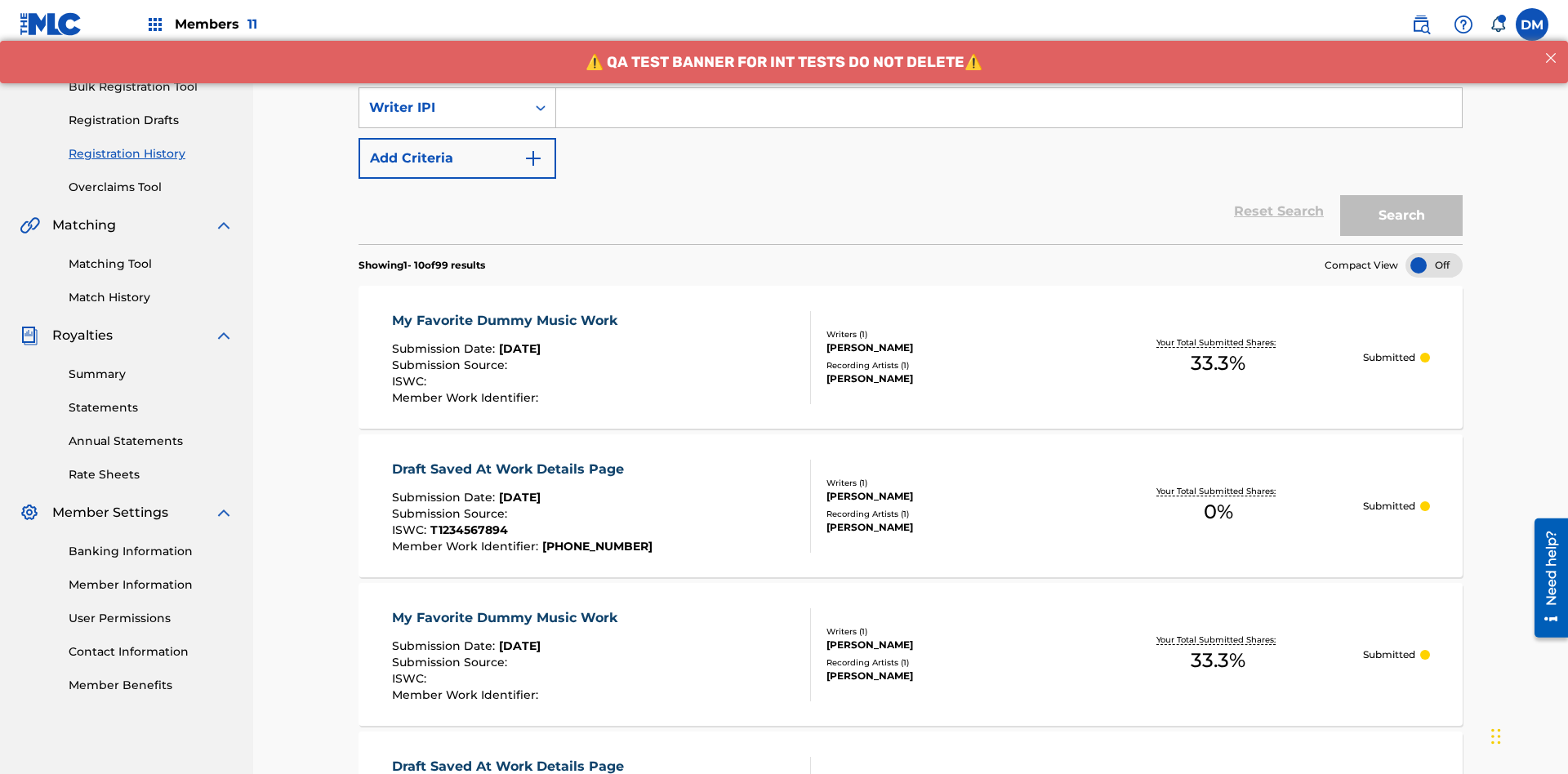
scroll to position [0, 0]
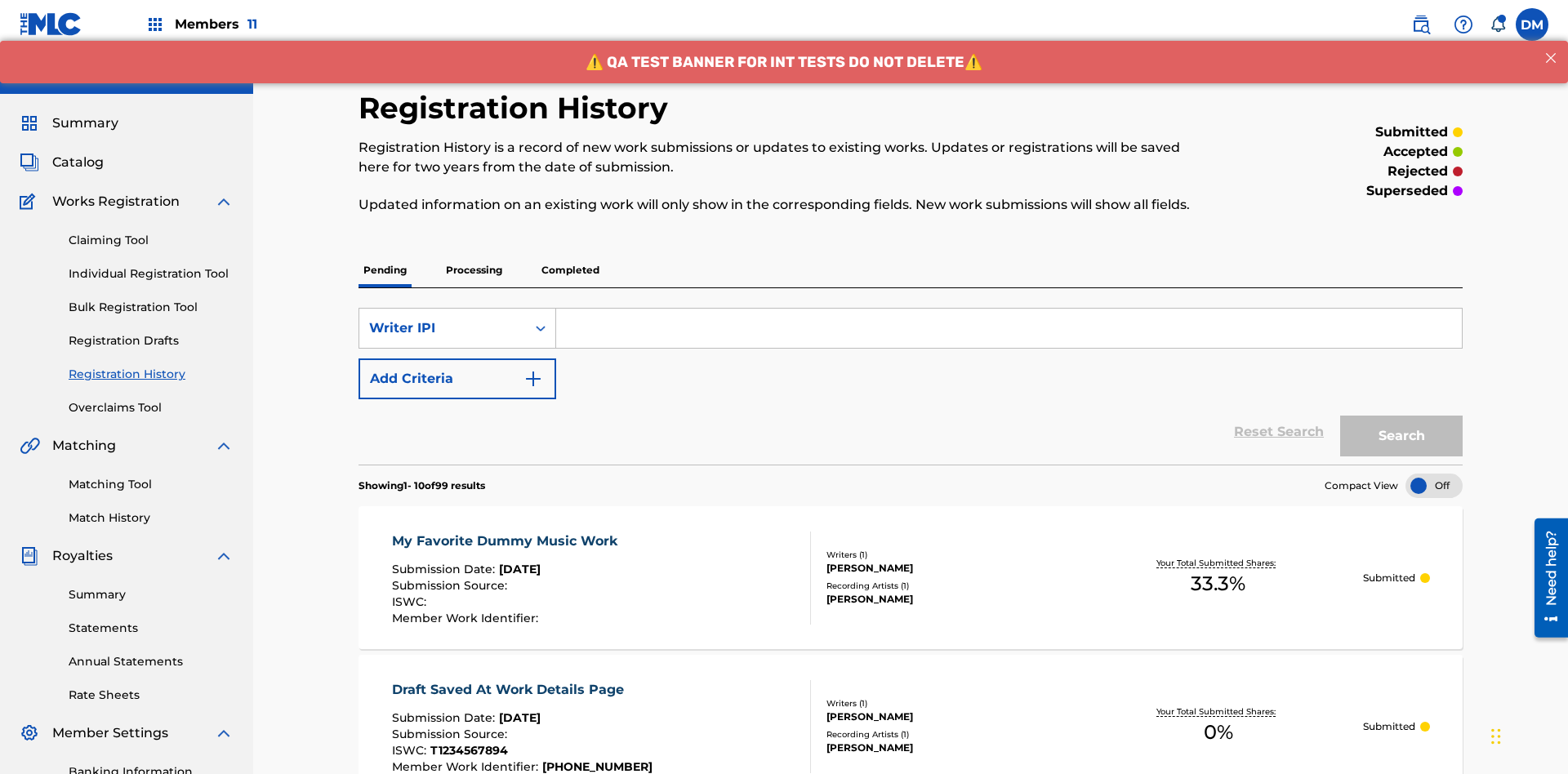
click at [1008, 309] on input "Search Form" at bounding box center [1008, 328] width 906 height 39
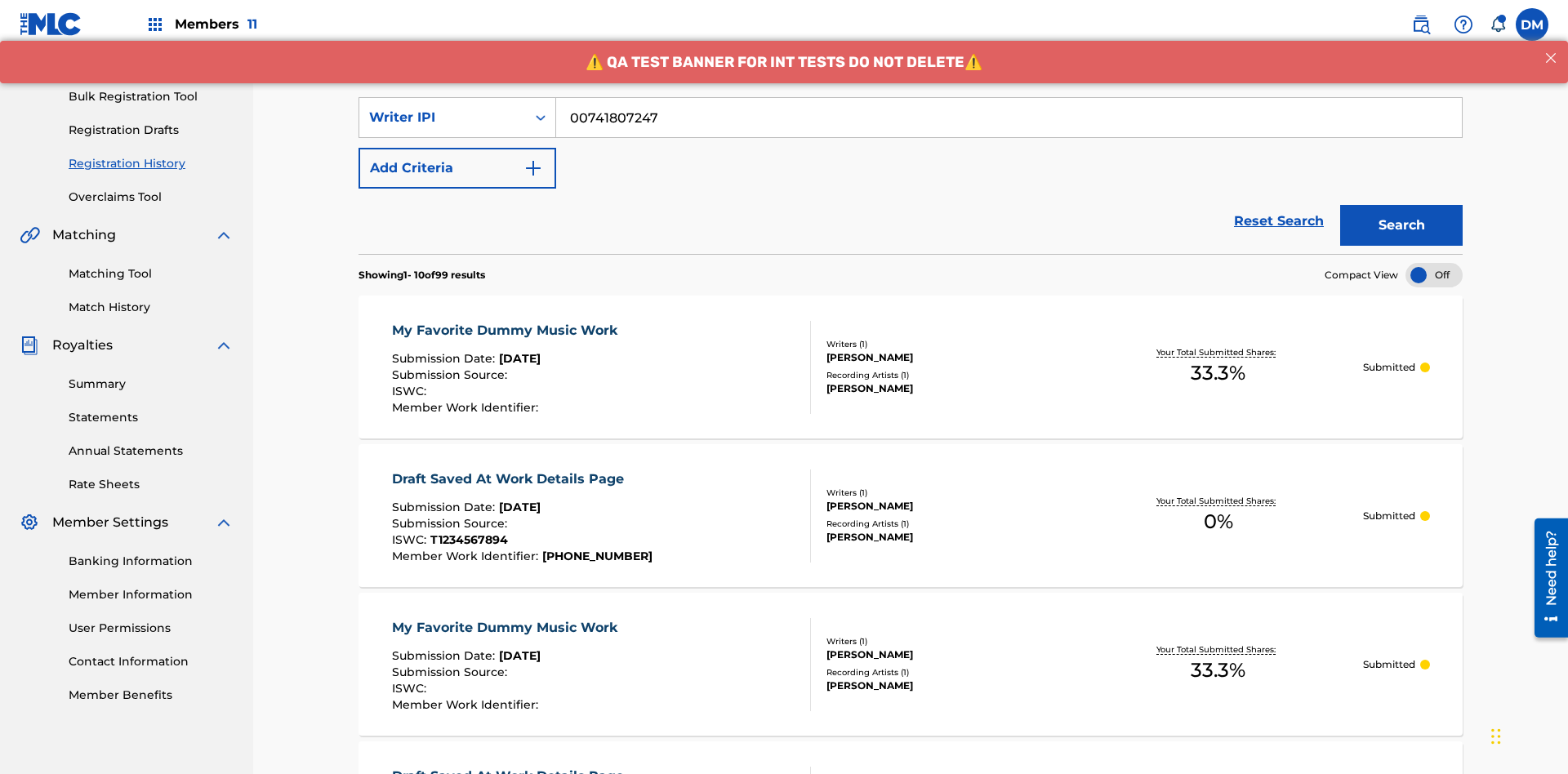
scroll to position [238, 0]
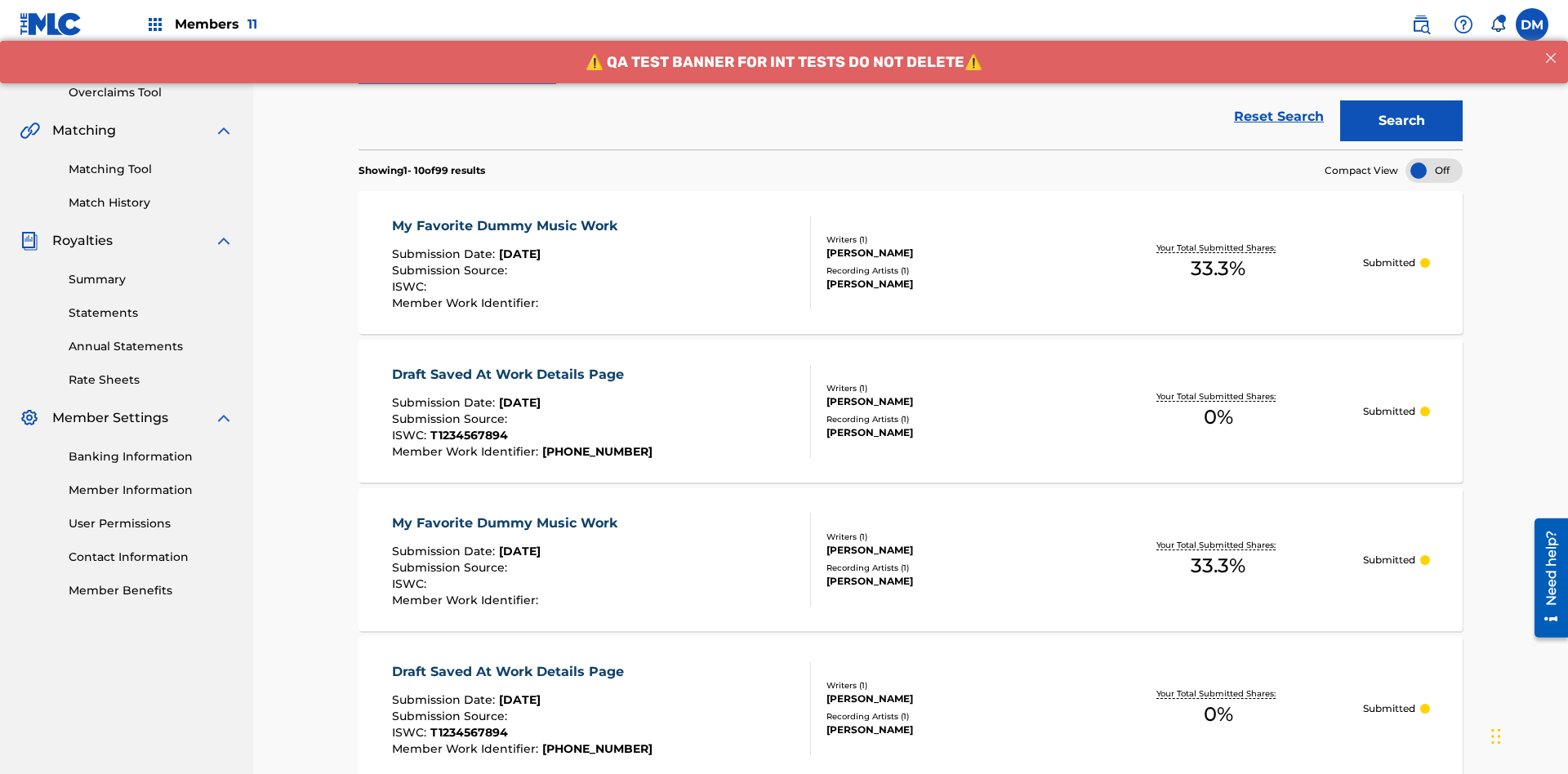
type input "00741807247"
click at [1401, 118] on button "Search" at bounding box center [1401, 122] width 122 height 41
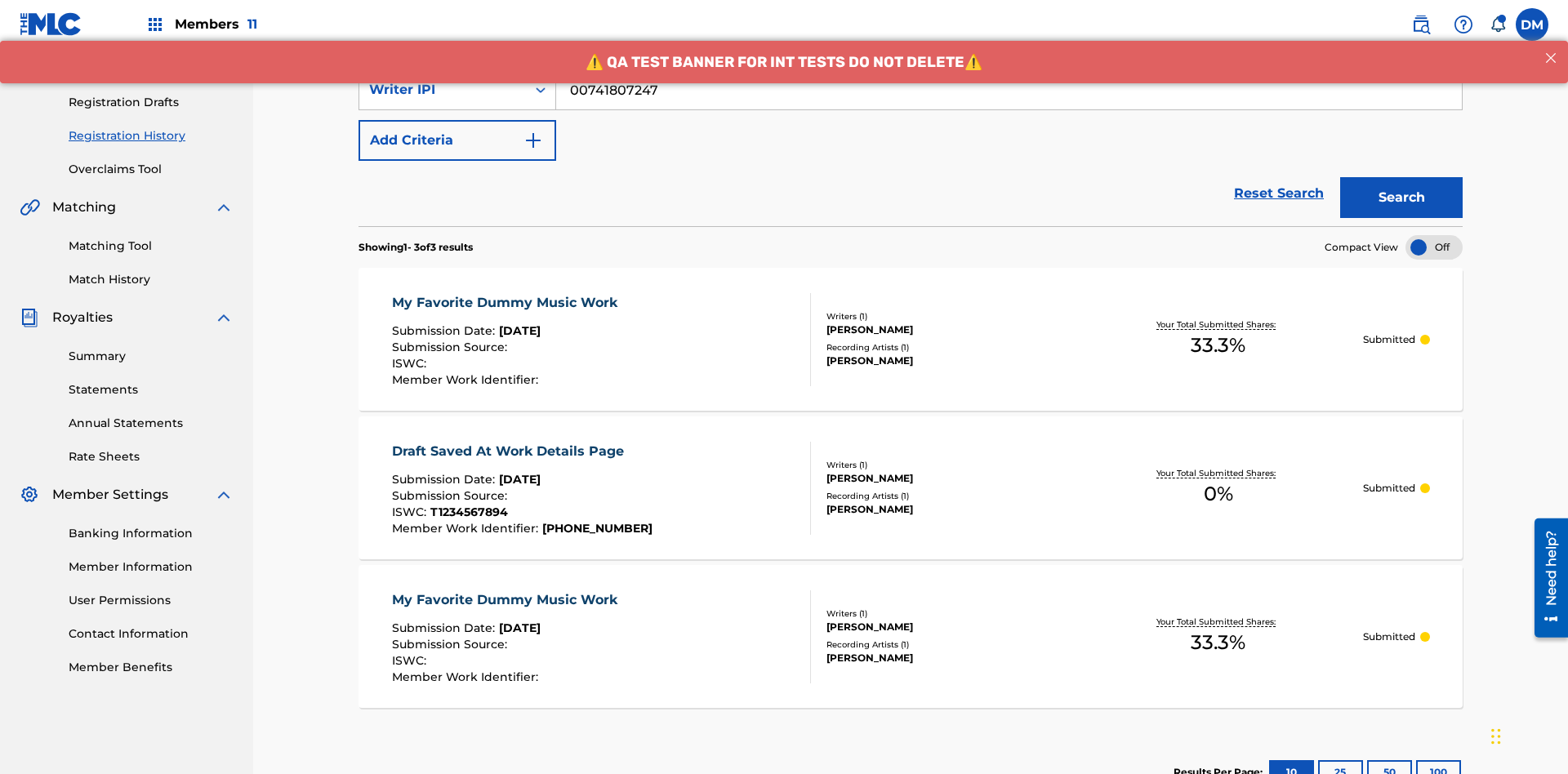
click at [507, 294] on div "My Favorite Dummy Music Work" at bounding box center [508, 303] width 233 height 19
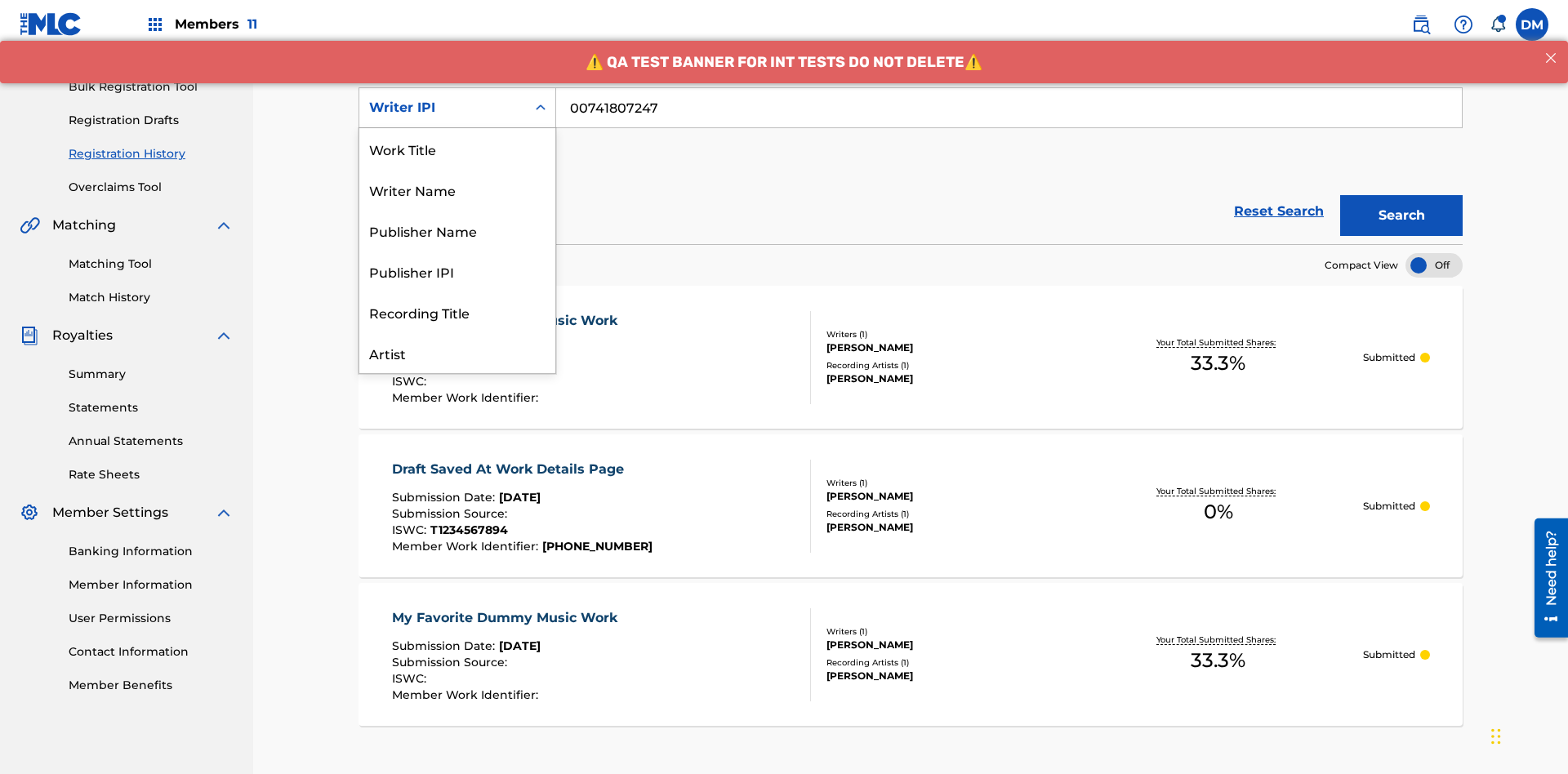
scroll to position [81, 0]
click at [457, 148] on div "Publisher Name" at bounding box center [457, 148] width 196 height 41
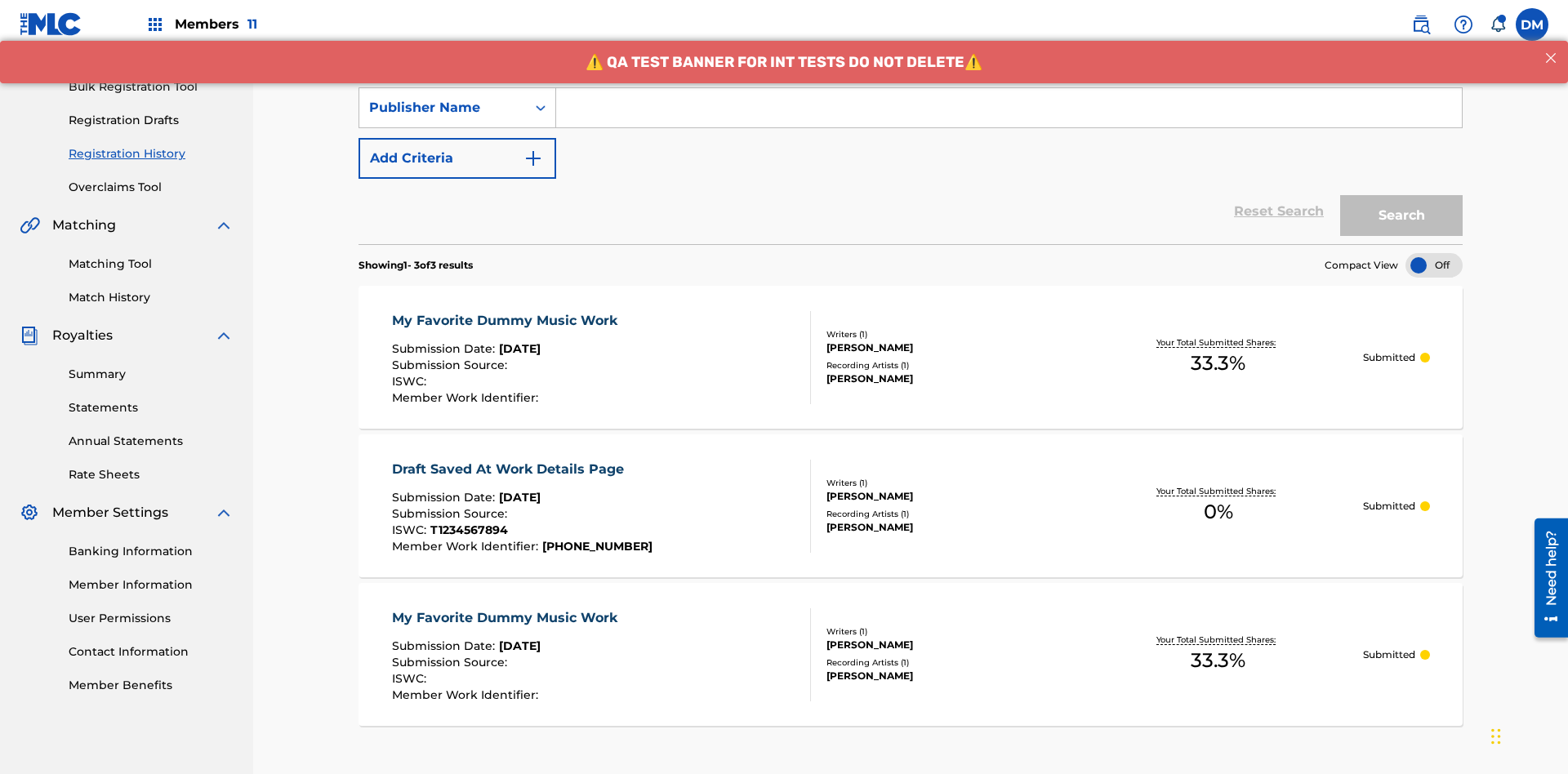
scroll to position [0, 0]
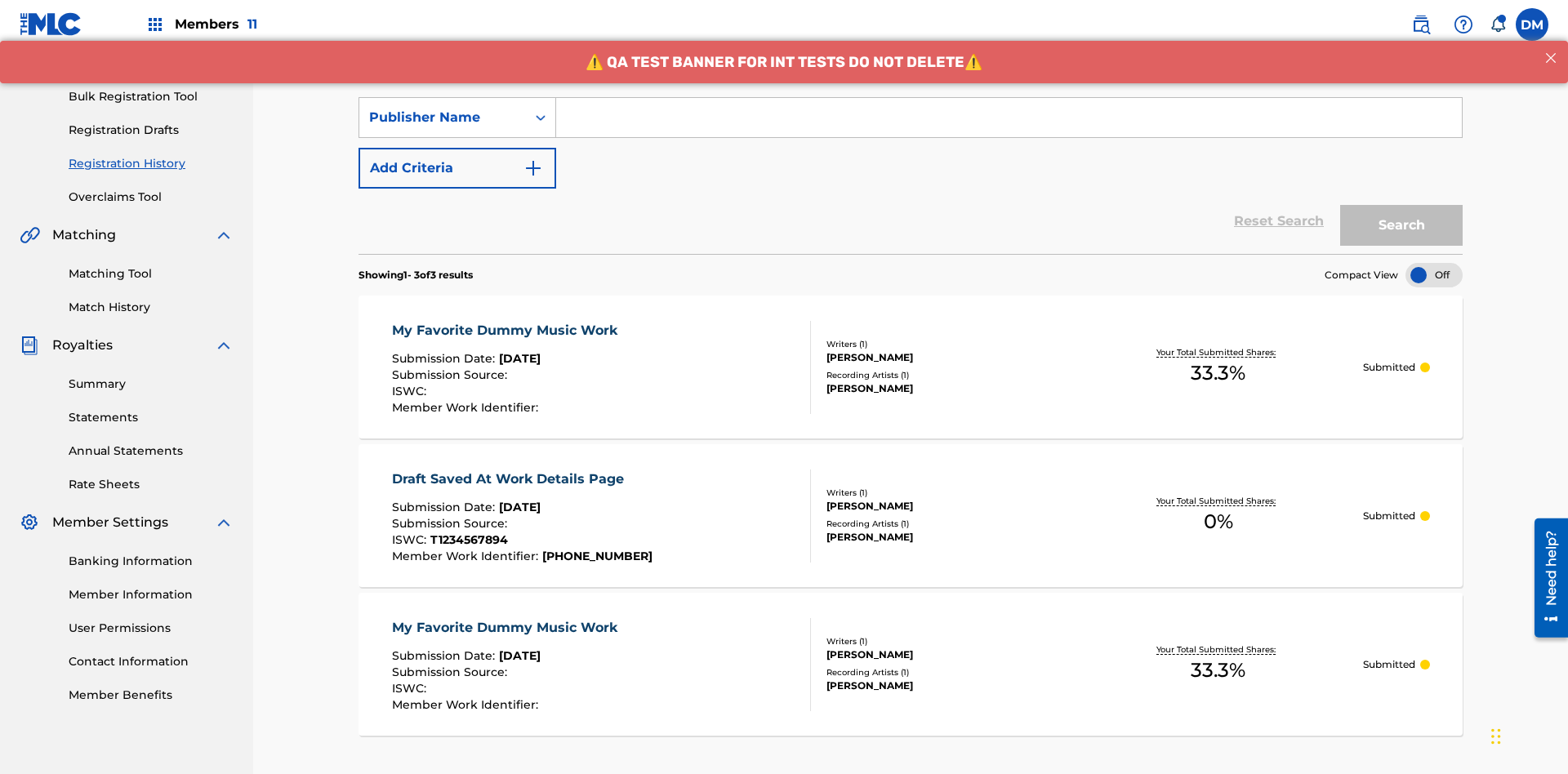
click at [1008, 117] on input "Search Form" at bounding box center [1008, 117] width 906 height 39
type input "CALACA"
click at [1401, 205] on button "Search" at bounding box center [1401, 226] width 122 height 41
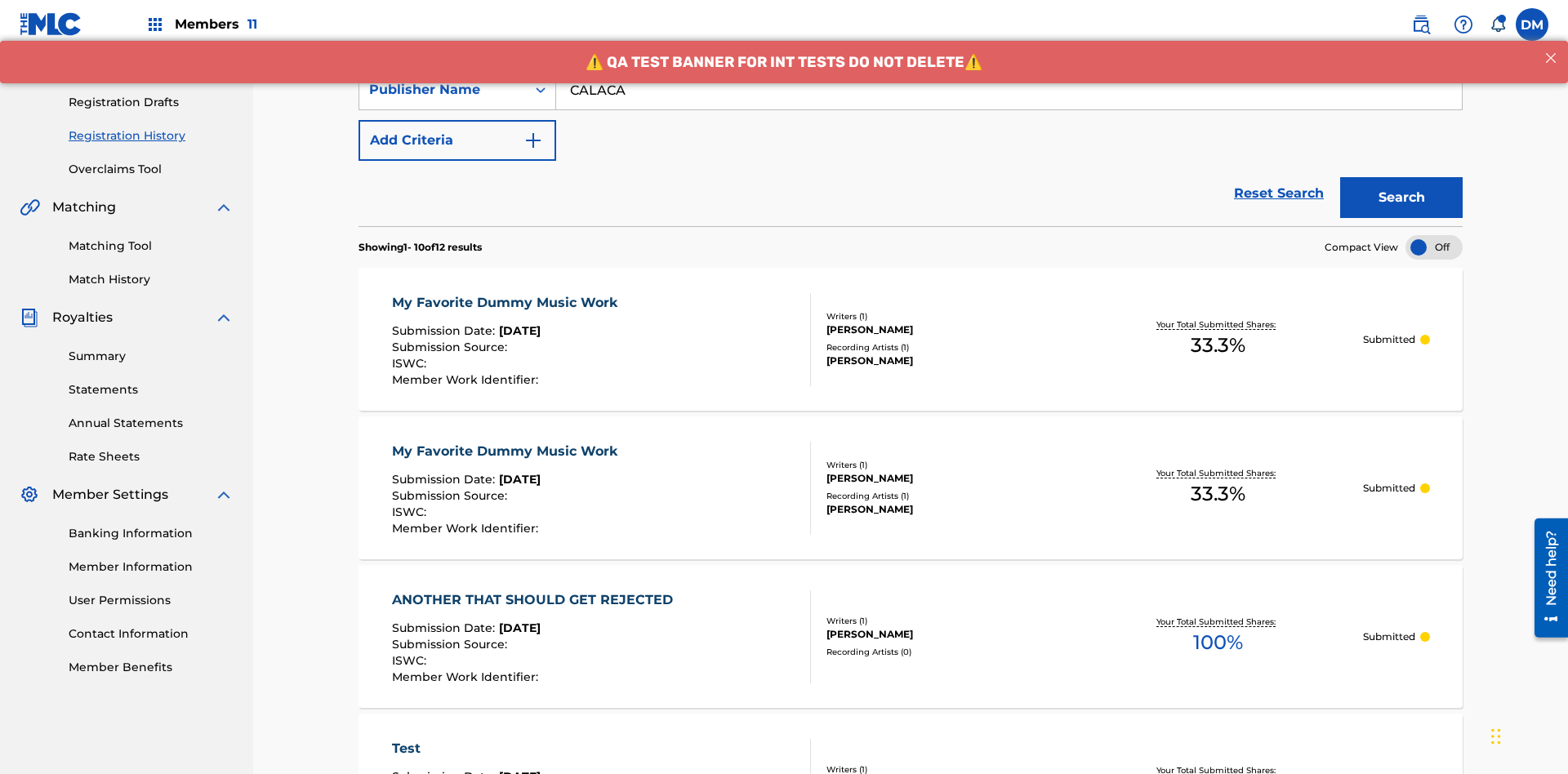
click at [507, 294] on div "My Favorite Dummy Music Work" at bounding box center [508, 303] width 233 height 19
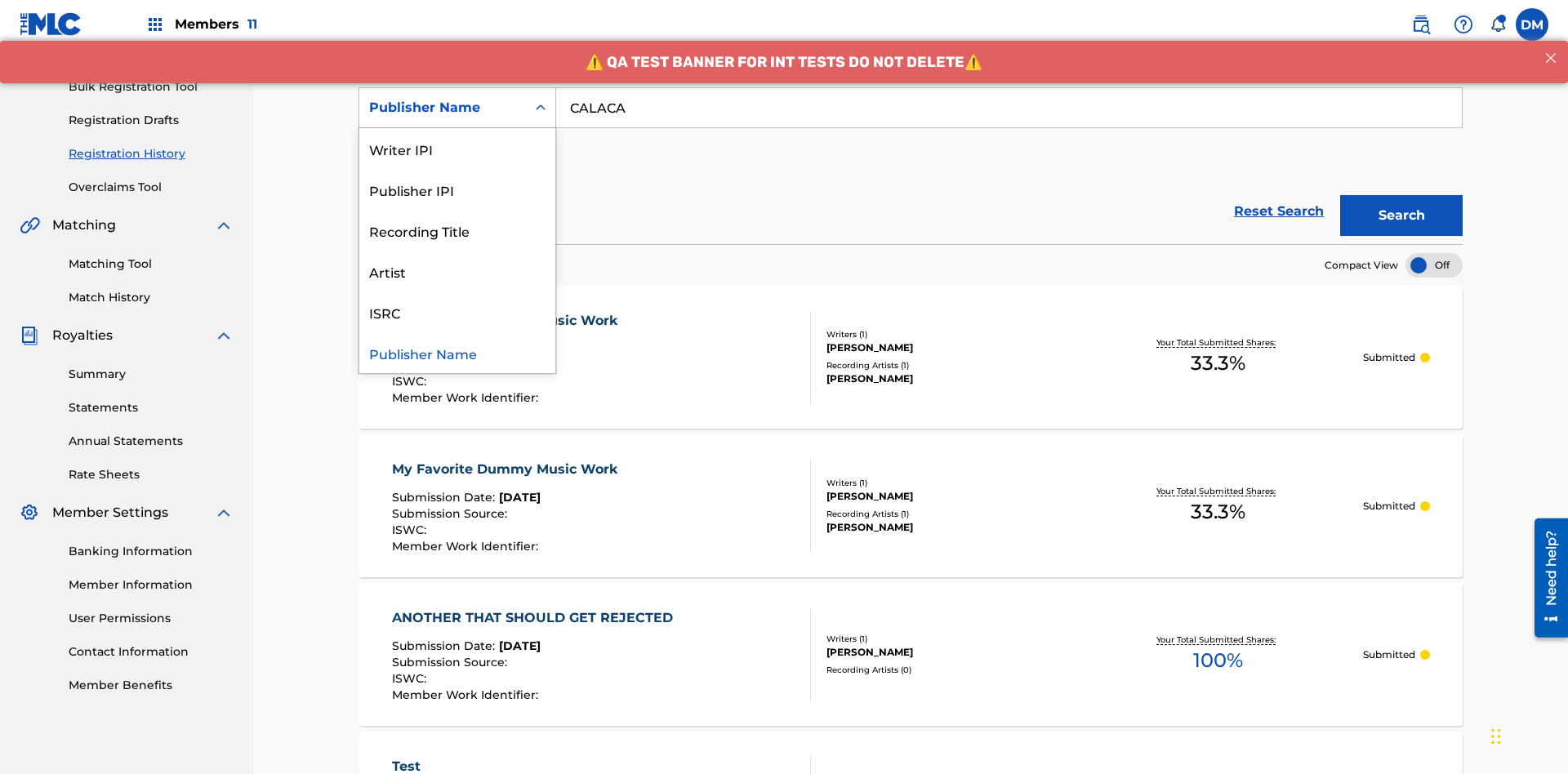
click at [457, 190] on div "Publisher IPI" at bounding box center [457, 190] width 196 height 41
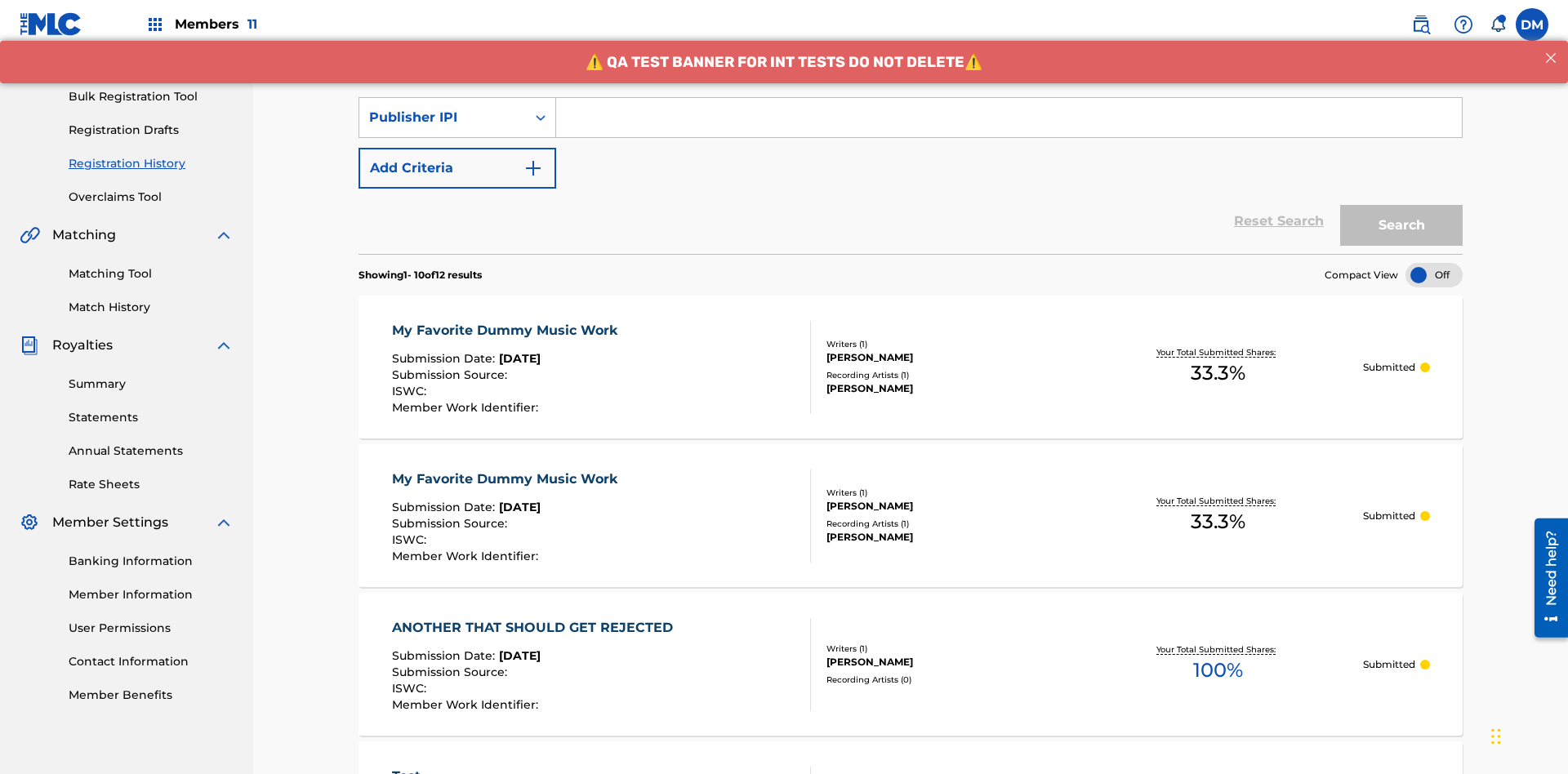
click at [1008, 117] on input "Search Form" at bounding box center [1008, 117] width 906 height 39
type input "00214463592"
click at [1401, 205] on button "Search" at bounding box center [1401, 226] width 122 height 41
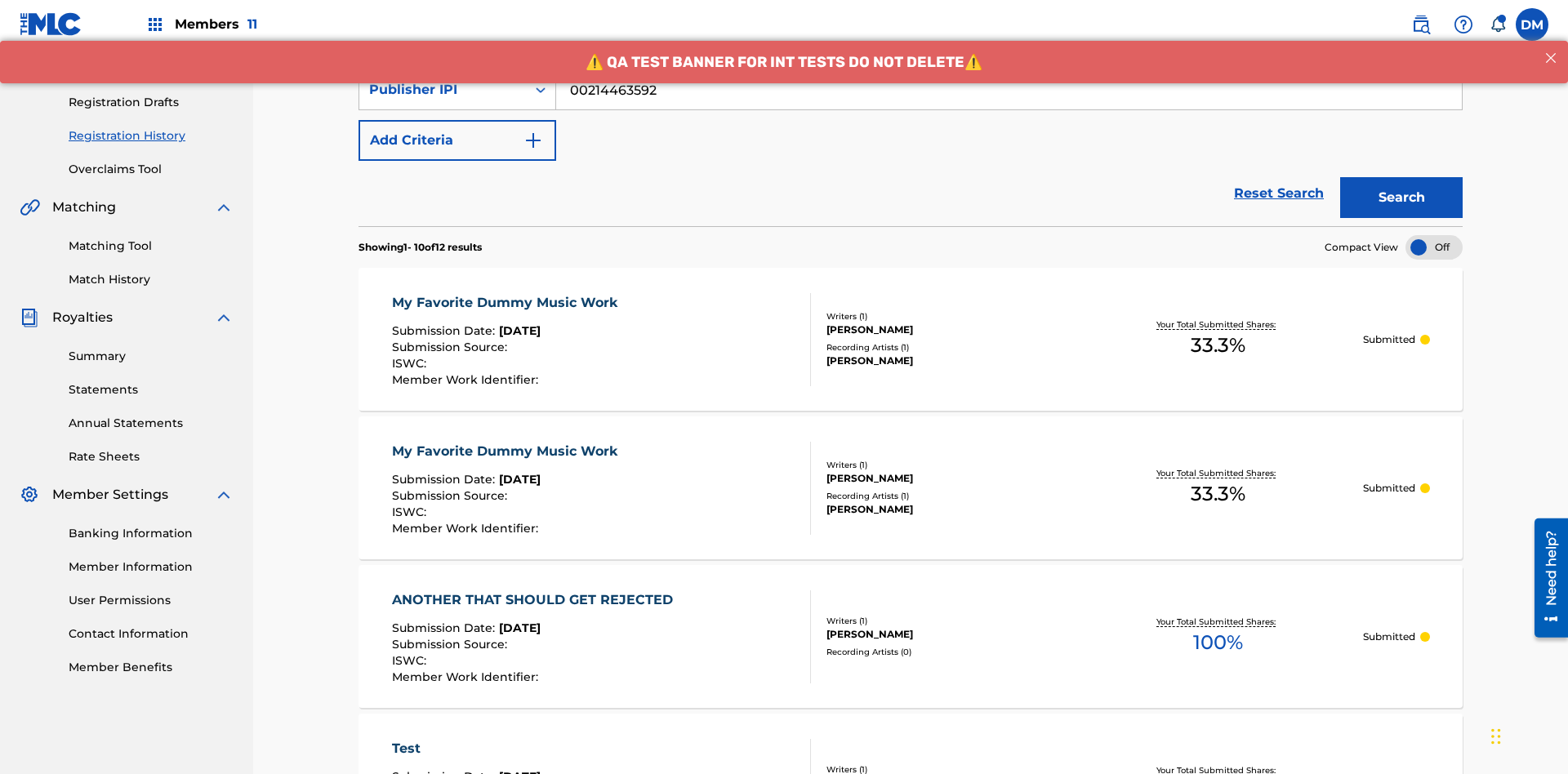
click at [507, 294] on div "My Favorite Dummy Music Work" at bounding box center [508, 303] width 233 height 19
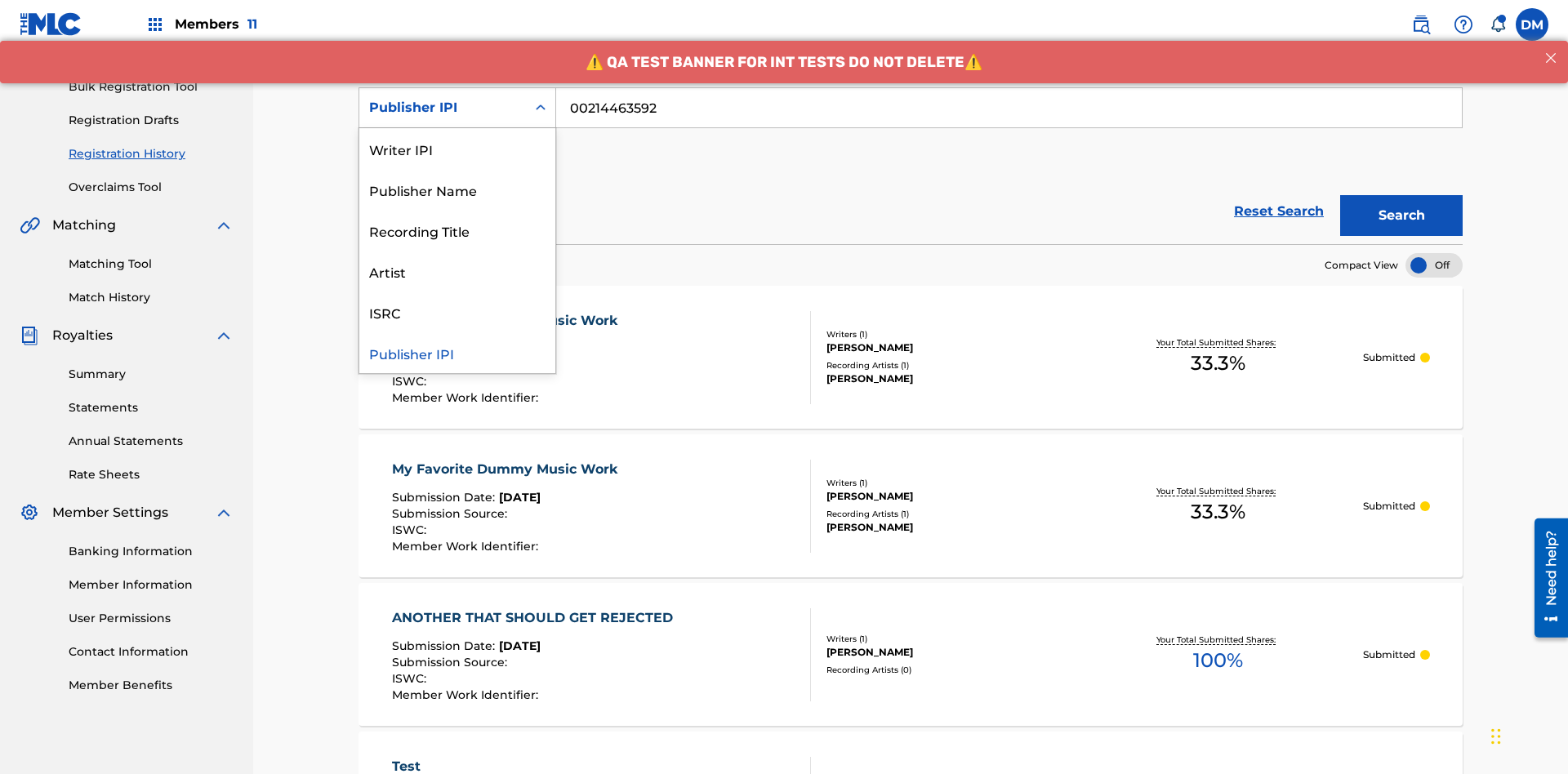
click at [457, 271] on div "Artist" at bounding box center [457, 271] width 196 height 41
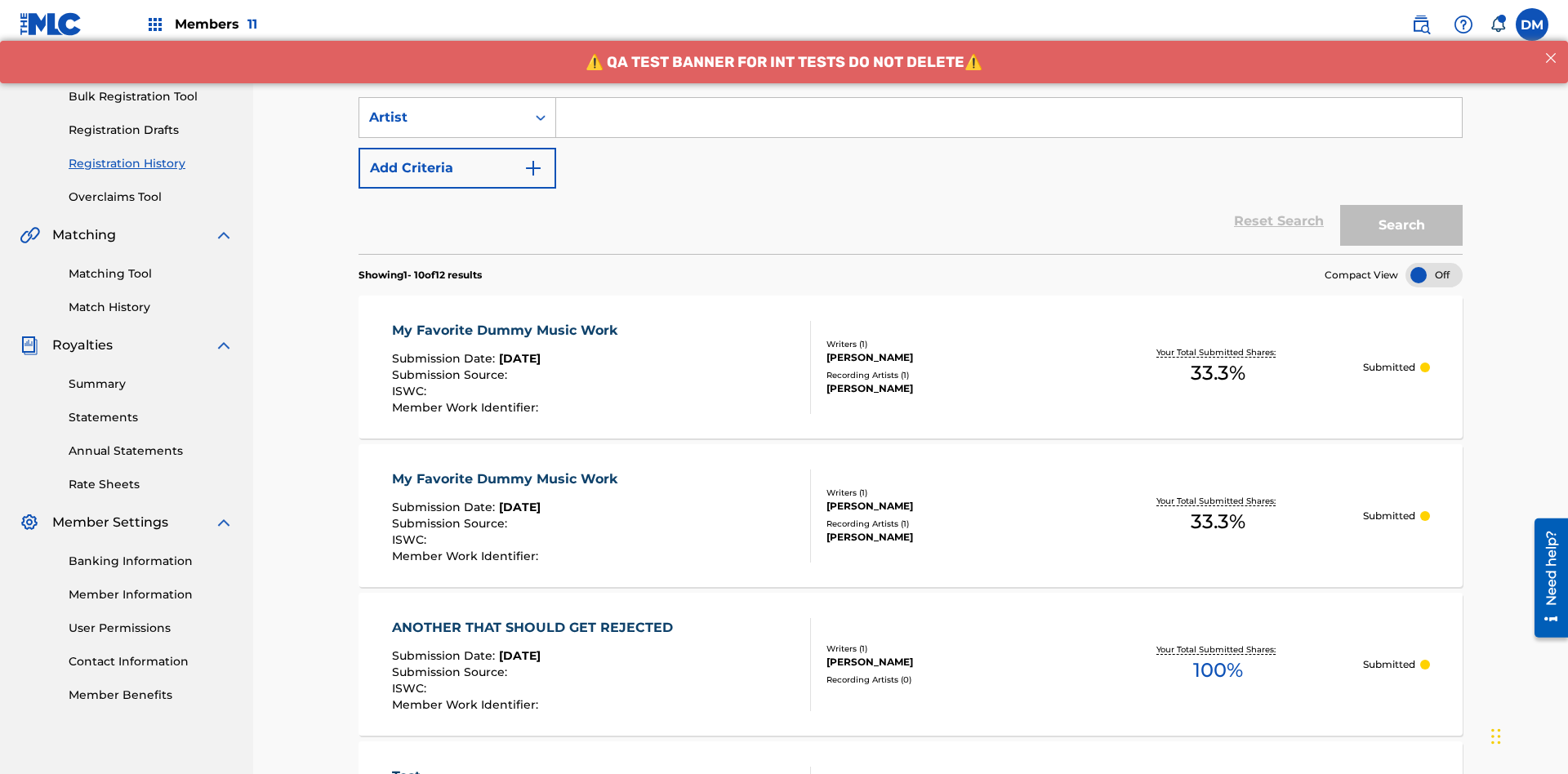
click at [1008, 117] on input "Search Form" at bounding box center [1008, 117] width 906 height 39
type input "Joe Lewis"
click at [1401, 205] on button "Search" at bounding box center [1401, 226] width 122 height 41
